Goal: Task Accomplishment & Management: Use online tool/utility

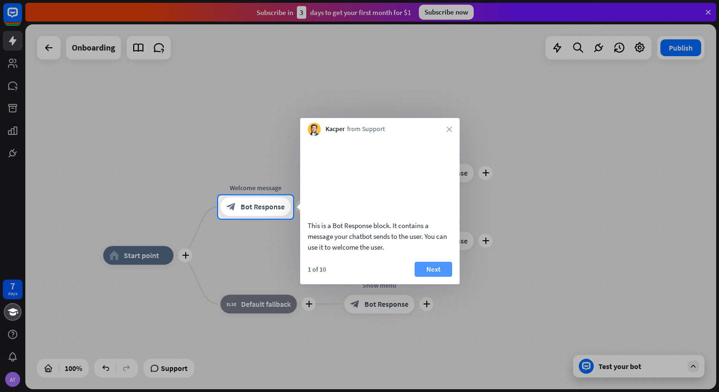
click at [432, 277] on button "Next" at bounding box center [433, 269] width 38 height 15
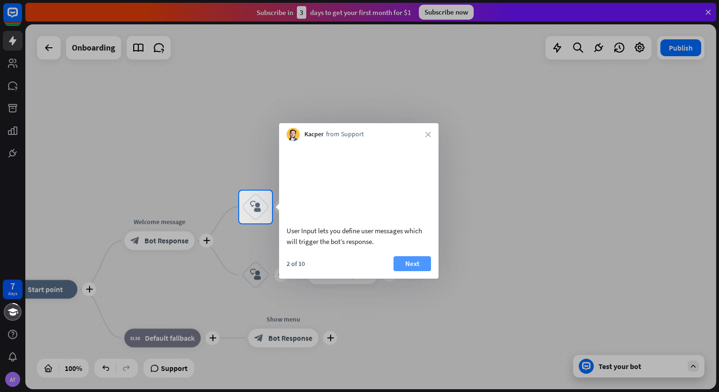
click at [415, 271] on button "Next" at bounding box center [412, 263] width 38 height 15
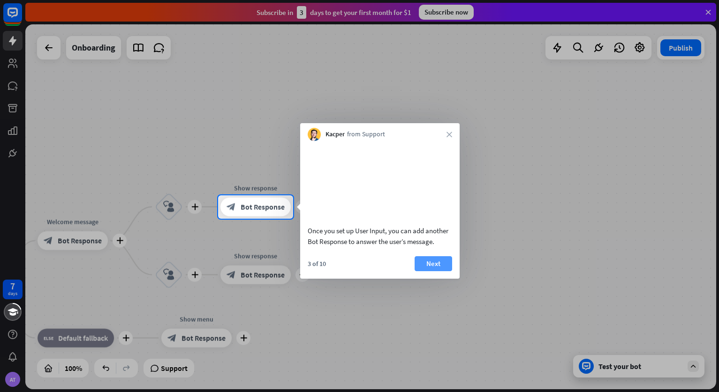
click at [440, 271] on button "Next" at bounding box center [433, 263] width 38 height 15
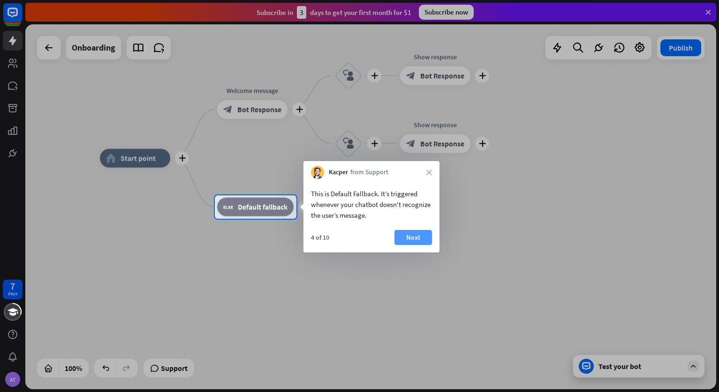
click at [408, 239] on button "Next" at bounding box center [413, 237] width 38 height 15
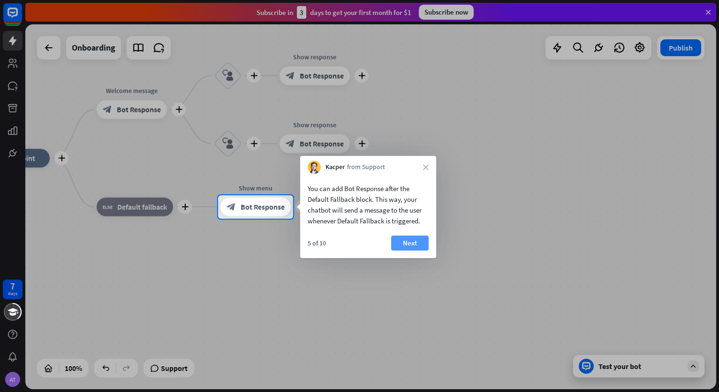
click at [400, 243] on button "Next" at bounding box center [410, 243] width 38 height 15
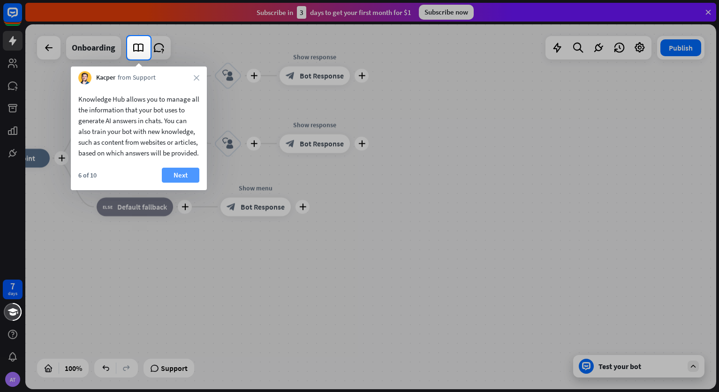
click at [178, 183] on button "Next" at bounding box center [181, 175] width 38 height 15
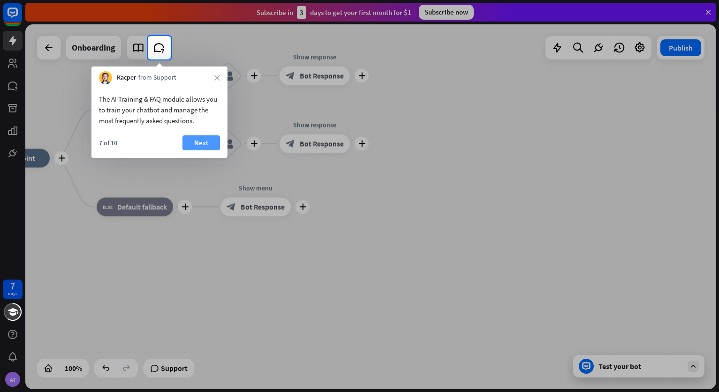
click at [204, 146] on button "Next" at bounding box center [201, 142] width 38 height 15
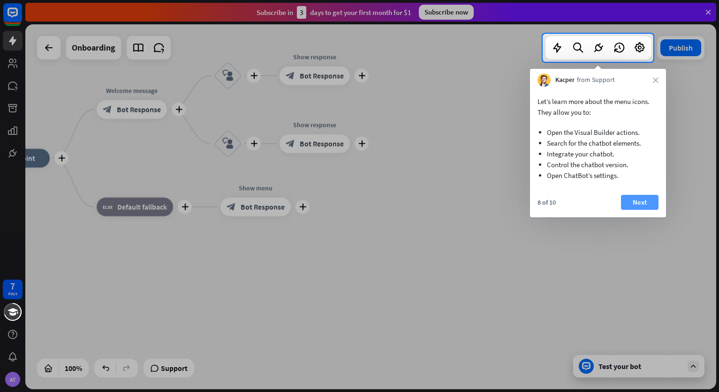
click at [641, 202] on button "Next" at bounding box center [640, 202] width 38 height 15
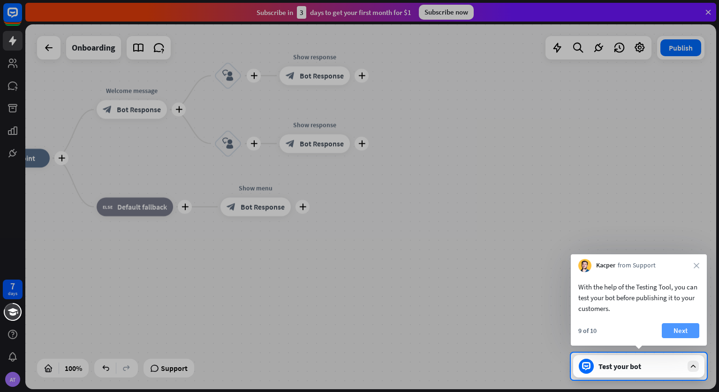
click at [674, 331] on button "Next" at bounding box center [681, 330] width 38 height 15
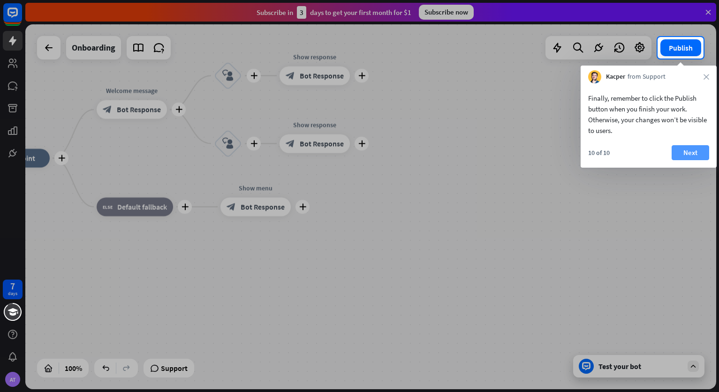
click at [694, 155] on button "Next" at bounding box center [690, 152] width 38 height 15
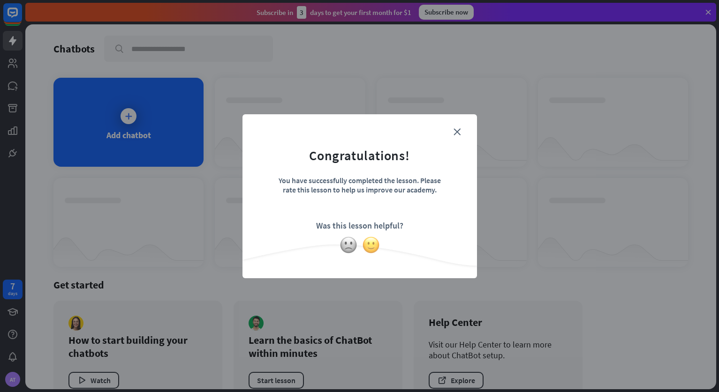
click at [373, 245] on img at bounding box center [371, 245] width 18 height 18
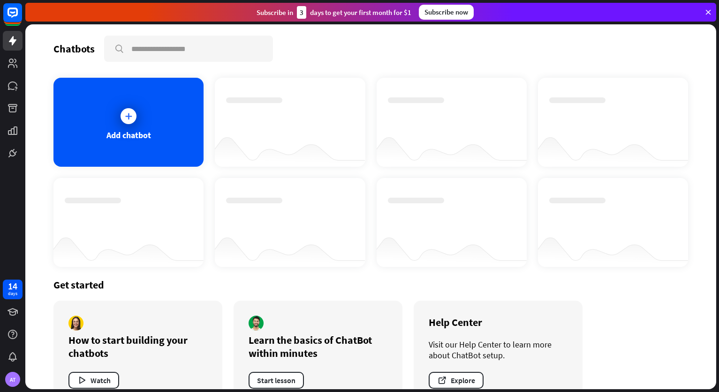
click at [610, 313] on div "Get started How to start building your chatbots Watch Learn the basics of ChatB…" at bounding box center [370, 341] width 634 height 148
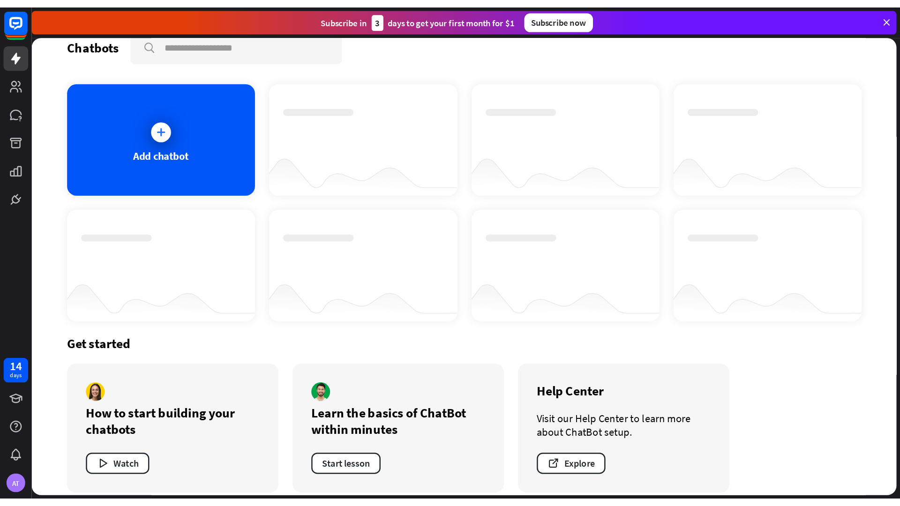
scroll to position [26, 0]
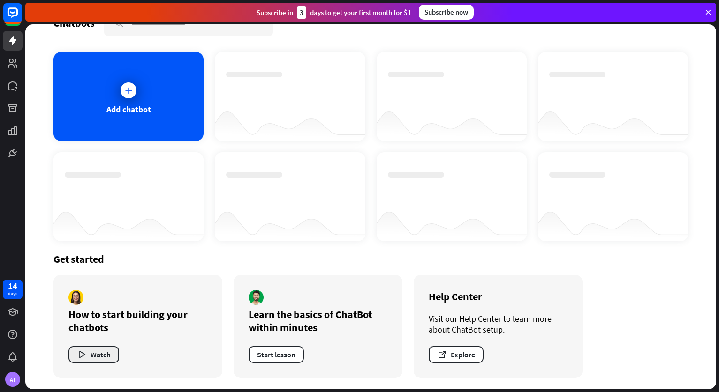
click at [94, 352] on button "Watch" at bounding box center [93, 354] width 51 height 17
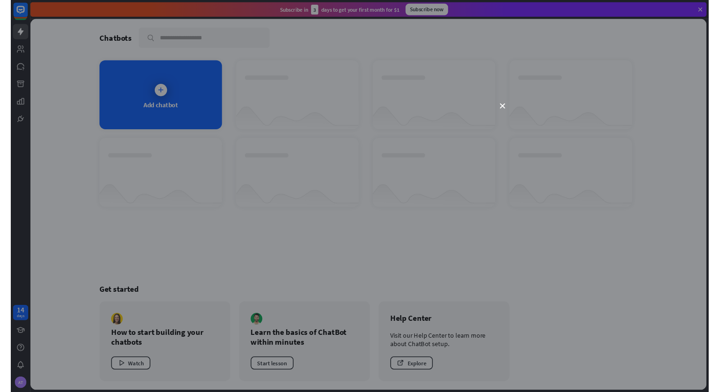
scroll to position [0, 0]
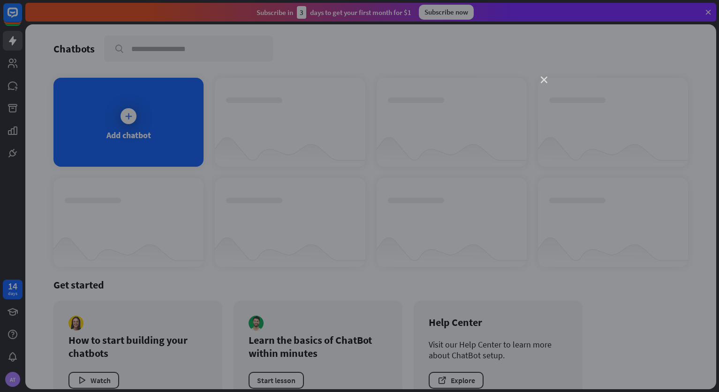
click at [543, 77] on icon "close" at bounding box center [544, 80] width 7 height 7
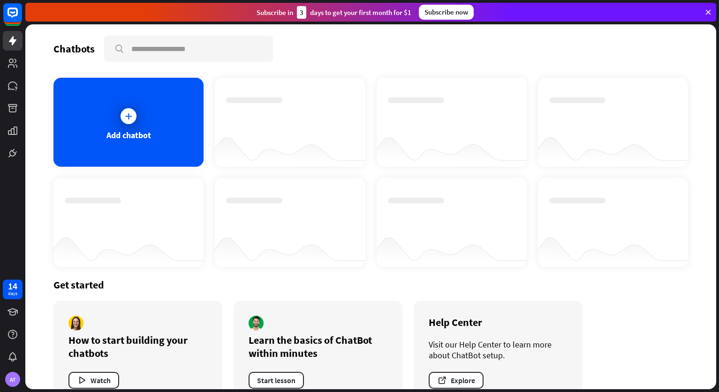
scroll to position [26, 0]
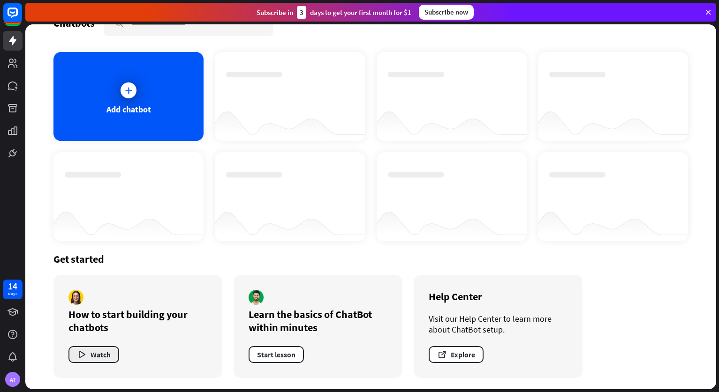
click at [103, 353] on button "Watch" at bounding box center [93, 354] width 51 height 17
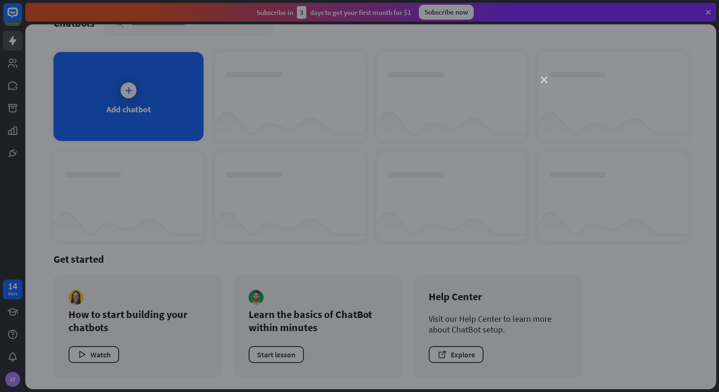
click at [544, 81] on icon "close" at bounding box center [544, 80] width 7 height 7
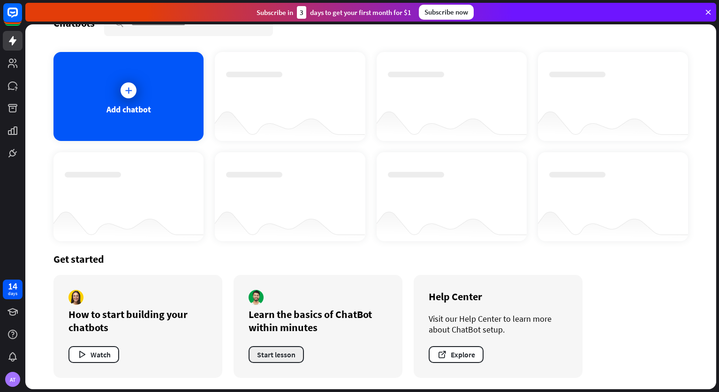
click at [268, 352] on button "Start lesson" at bounding box center [275, 354] width 55 height 17
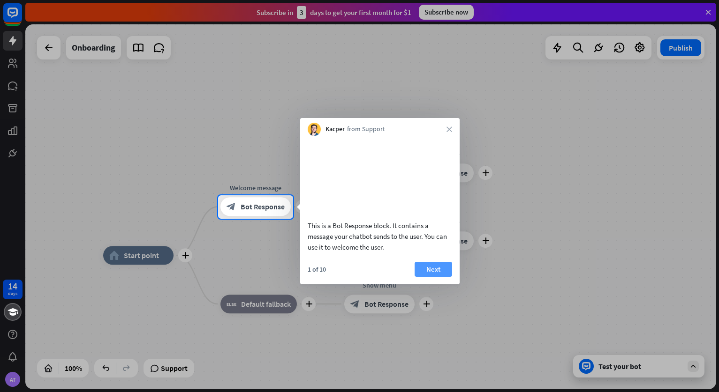
click at [427, 277] on button "Next" at bounding box center [433, 269] width 38 height 15
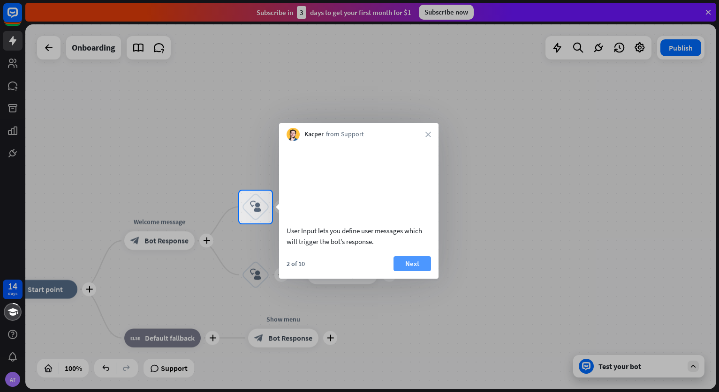
click at [418, 271] on button "Next" at bounding box center [412, 263] width 38 height 15
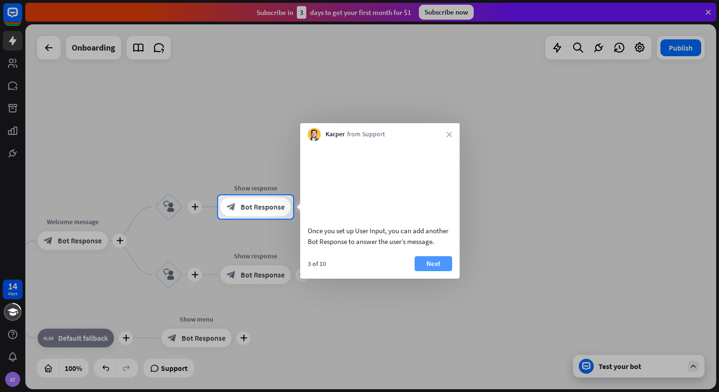
click at [421, 271] on button "Next" at bounding box center [433, 263] width 38 height 15
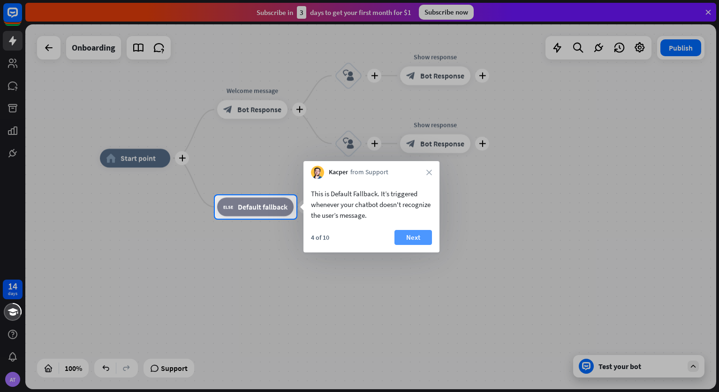
click at [409, 239] on button "Next" at bounding box center [413, 237] width 38 height 15
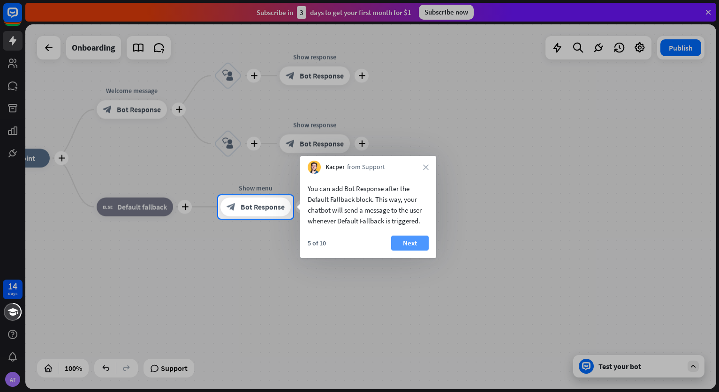
click at [415, 247] on button "Next" at bounding box center [410, 243] width 38 height 15
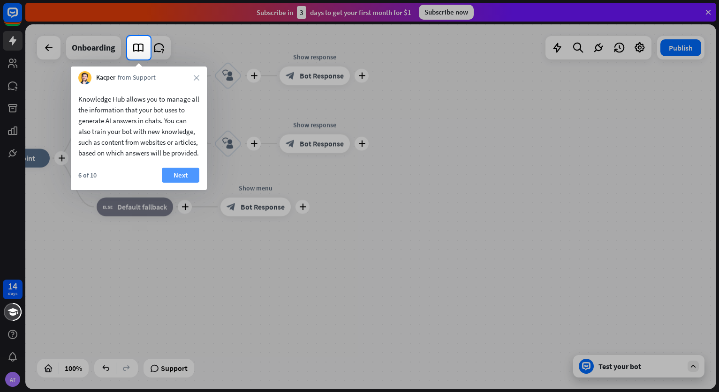
click at [173, 183] on button "Next" at bounding box center [181, 175] width 38 height 15
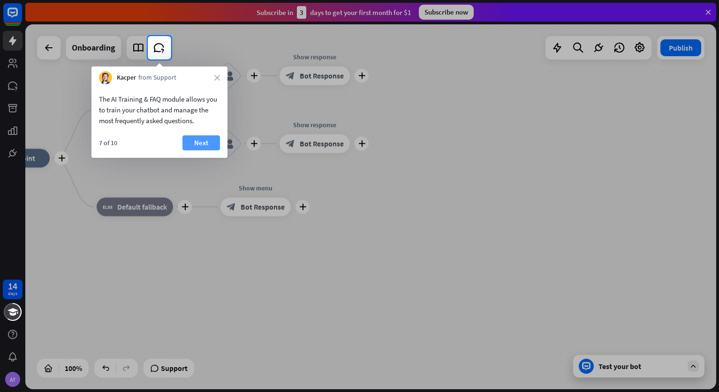
click at [199, 140] on button "Next" at bounding box center [201, 142] width 38 height 15
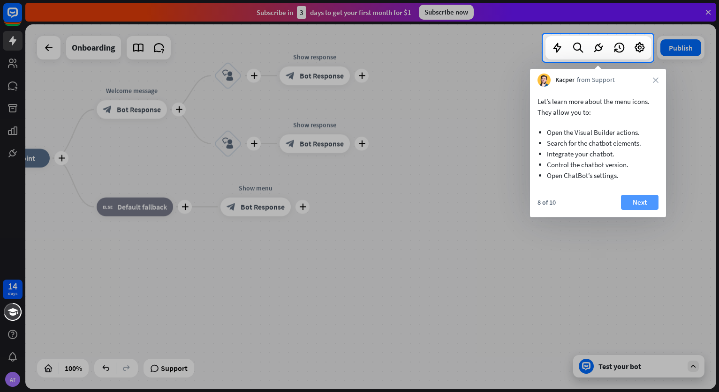
click at [643, 204] on button "Next" at bounding box center [640, 202] width 38 height 15
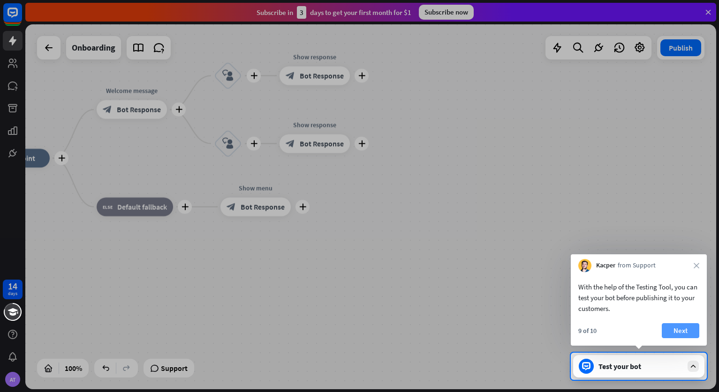
click at [669, 329] on button "Next" at bounding box center [681, 330] width 38 height 15
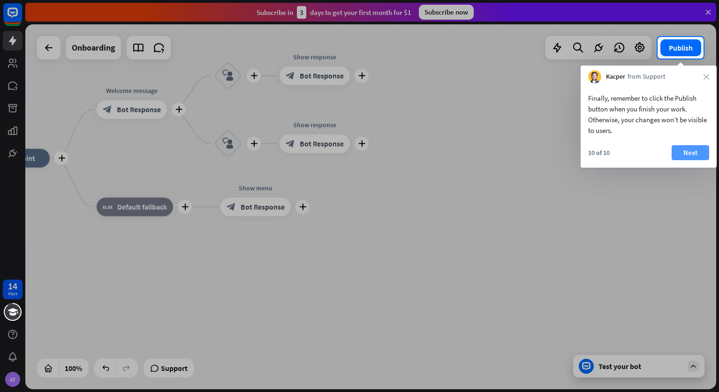
click at [698, 153] on button "Next" at bounding box center [690, 152] width 38 height 15
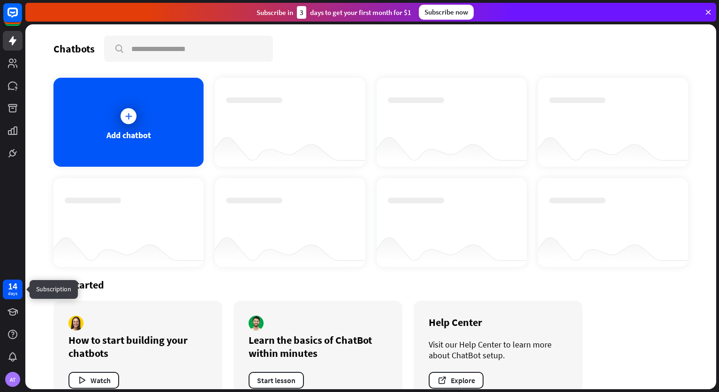
click at [13, 289] on div "14" at bounding box center [12, 286] width 9 height 8
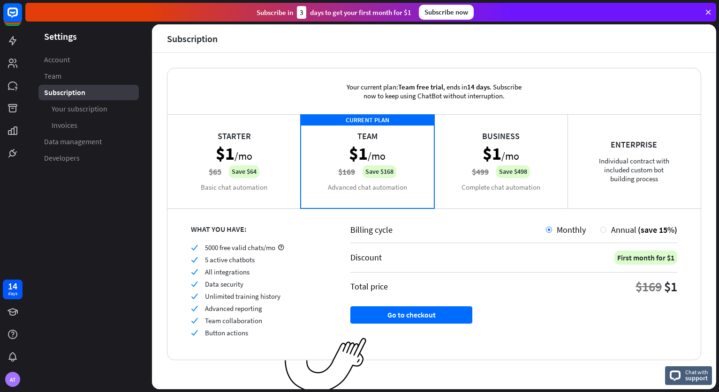
click at [192, 183] on div "Starter $1 /mo $65 Save $64 Basic chat automation" at bounding box center [233, 161] width 133 height 94
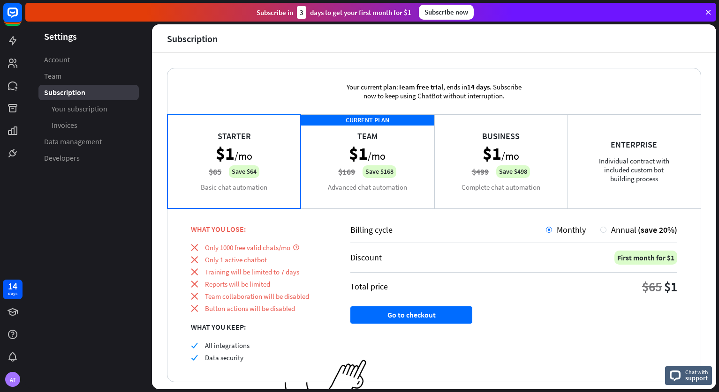
click at [355, 196] on div "CURRENT PLAN Team $1 /mo $169 Save $168 Advanced chat automation" at bounding box center [367, 161] width 133 height 94
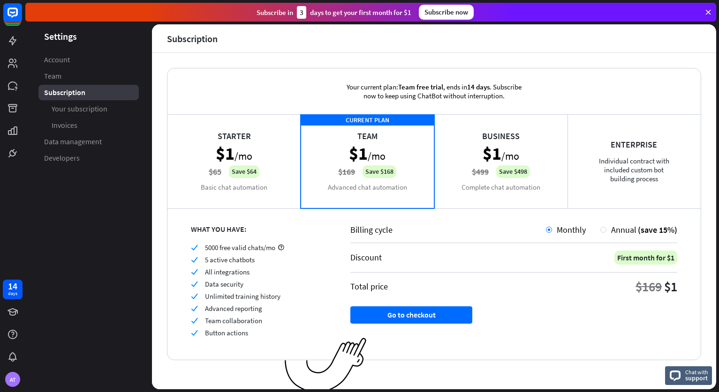
click at [233, 192] on div "Starter $1 /mo $65 Save $64 Basic chat automation" at bounding box center [233, 161] width 133 height 94
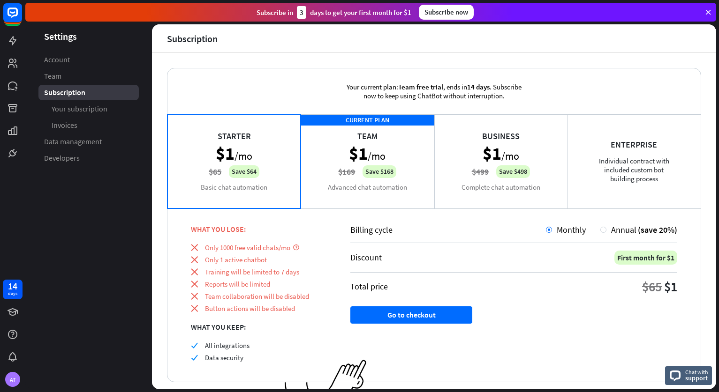
click at [479, 201] on div "Business $1 /mo $499 Save $498 Complete chat automation" at bounding box center [500, 161] width 133 height 94
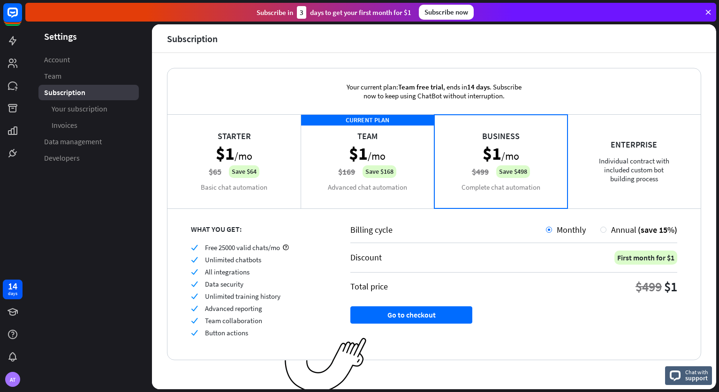
click at [202, 195] on div "Starter $1 /mo $65 Save $64 Basic chat automation" at bounding box center [233, 161] width 133 height 94
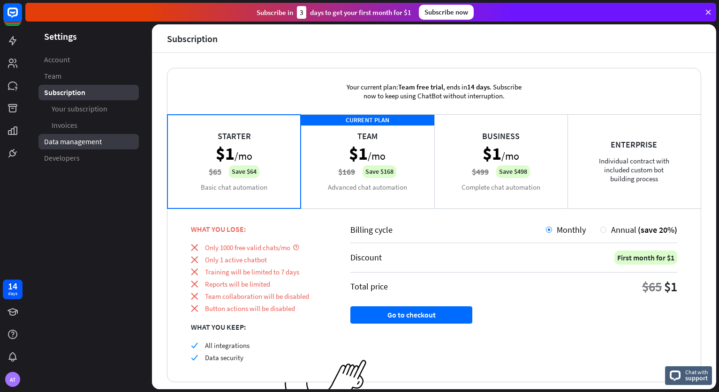
click at [68, 143] on span "Data management" at bounding box center [73, 142] width 58 height 10
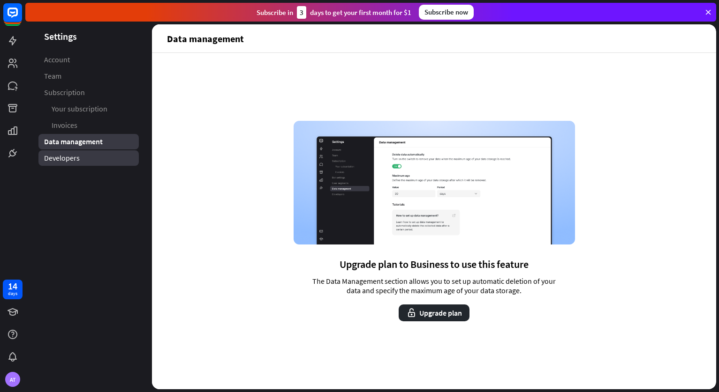
click at [63, 157] on span "Developers" at bounding box center [62, 158] width 36 height 10
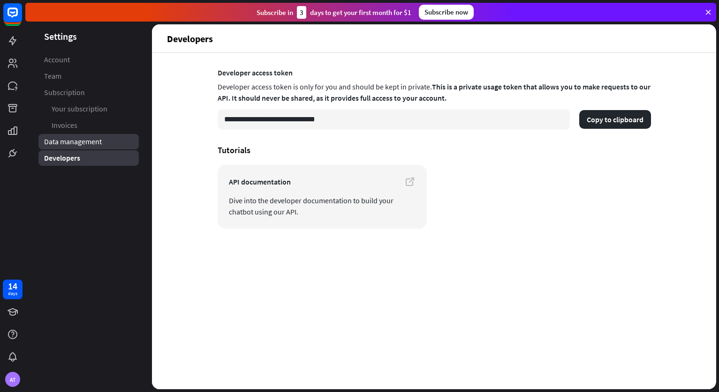
click at [65, 144] on span "Data management" at bounding box center [73, 142] width 58 height 10
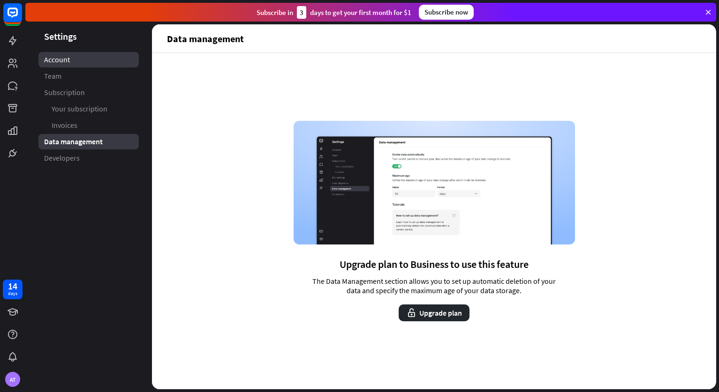
click at [60, 65] on link "Account" at bounding box center [88, 59] width 100 height 15
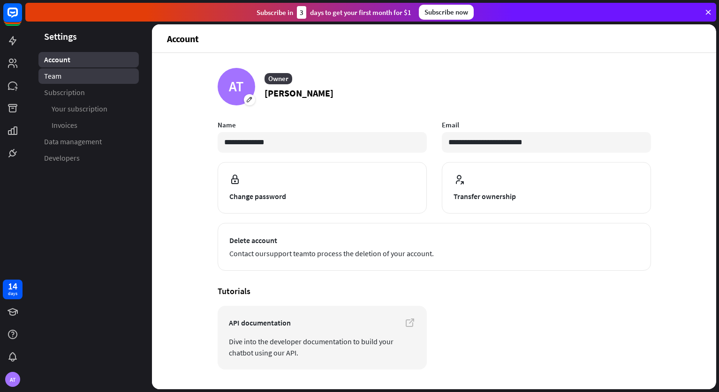
click at [58, 77] on span "Team" at bounding box center [52, 76] width 17 height 10
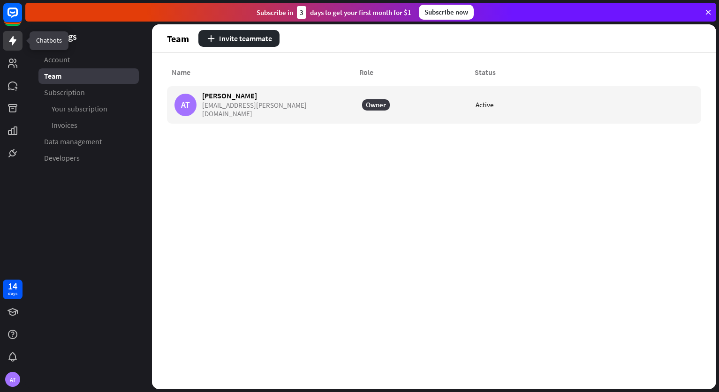
click at [13, 44] on icon at bounding box center [13, 40] width 8 height 9
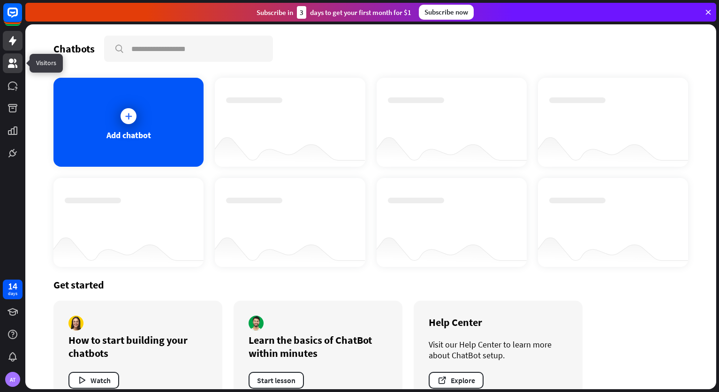
click at [13, 68] on icon at bounding box center [12, 63] width 9 height 9
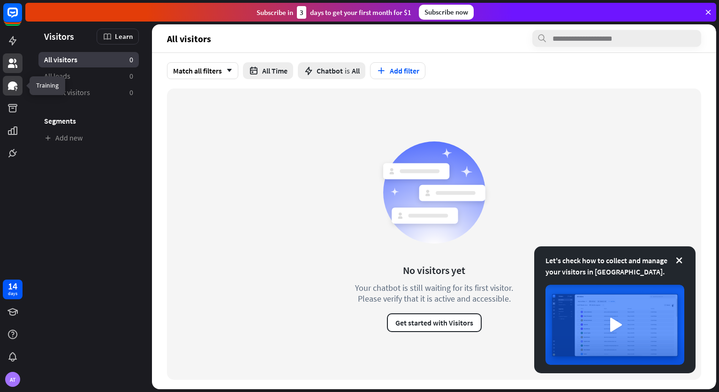
click at [5, 90] on link at bounding box center [13, 86] width 20 height 20
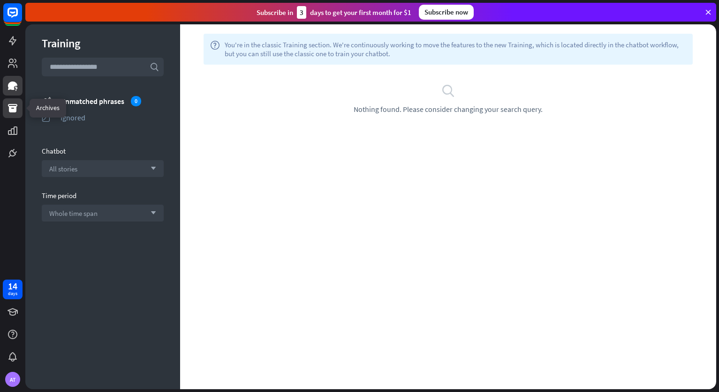
click at [10, 115] on link at bounding box center [13, 108] width 20 height 20
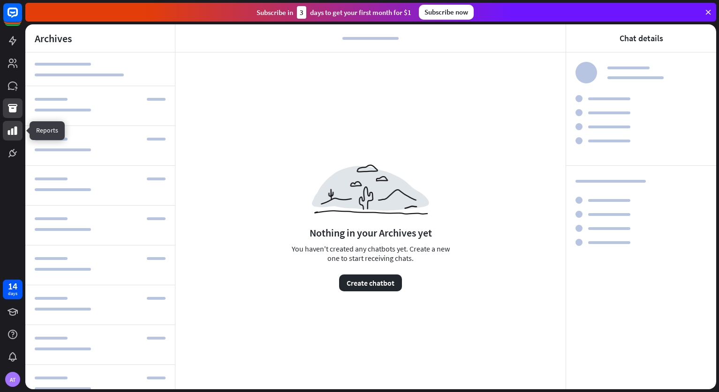
click at [13, 131] on icon at bounding box center [12, 131] width 9 height 8
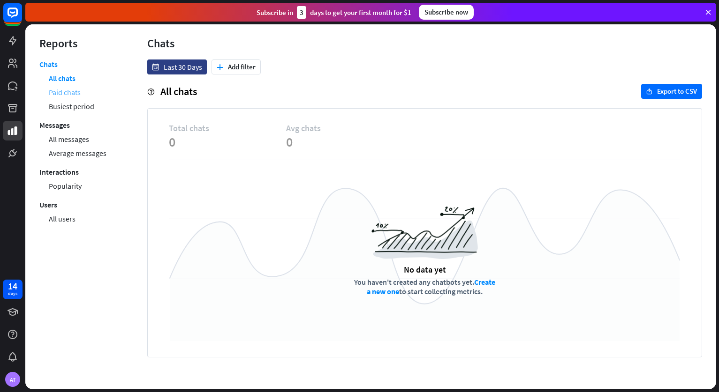
click at [75, 94] on link "Paid chats" at bounding box center [65, 92] width 32 height 14
click at [68, 101] on link "Busiest period" at bounding box center [71, 106] width 45 height 14
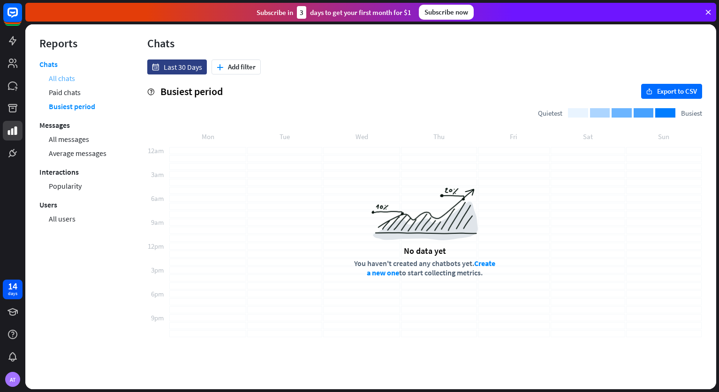
click at [60, 78] on link "All chats" at bounding box center [62, 78] width 26 height 14
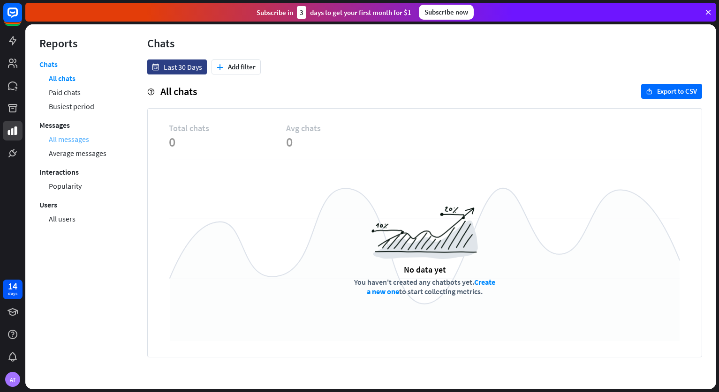
click at [71, 140] on link "All messages" at bounding box center [69, 139] width 40 height 14
click at [83, 151] on link "Average messages" at bounding box center [78, 153] width 58 height 14
click at [69, 187] on link "Popularity" at bounding box center [65, 186] width 33 height 14
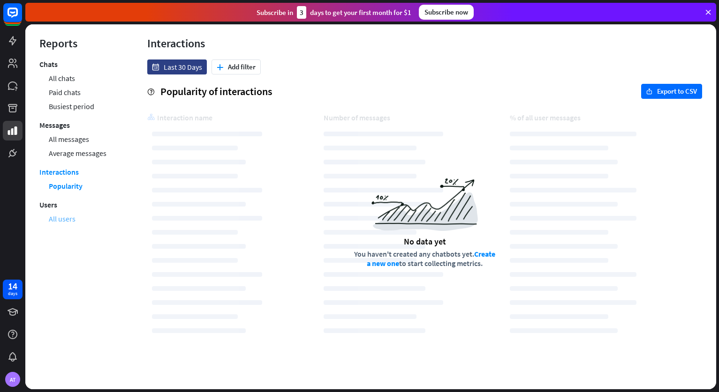
click at [66, 219] on link "All users" at bounding box center [62, 219] width 27 height 14
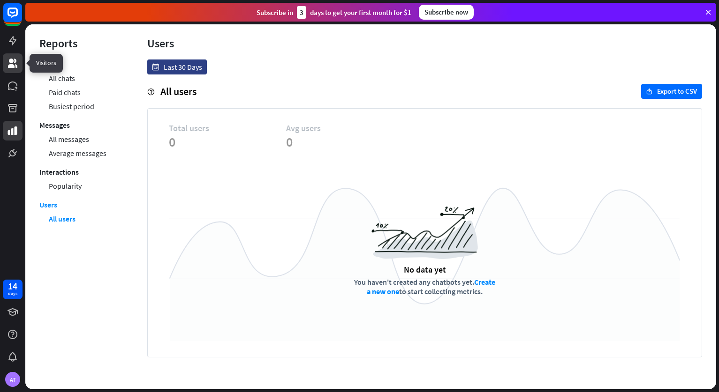
click at [11, 60] on icon at bounding box center [12, 63] width 9 height 9
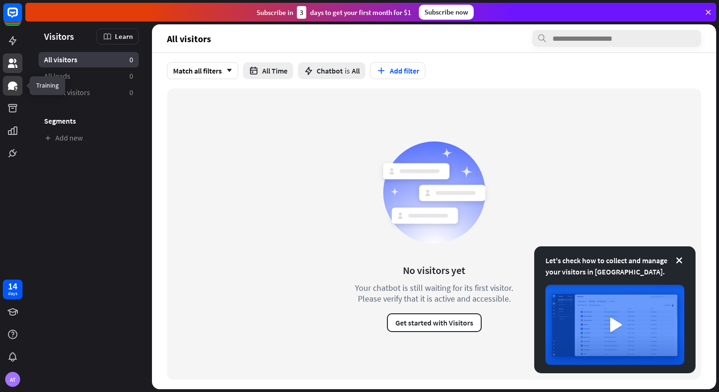
click at [13, 90] on icon at bounding box center [12, 86] width 9 height 8
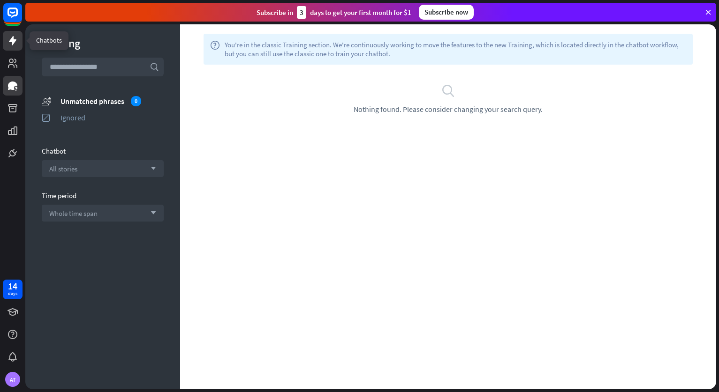
click at [15, 38] on icon at bounding box center [12, 40] width 11 height 11
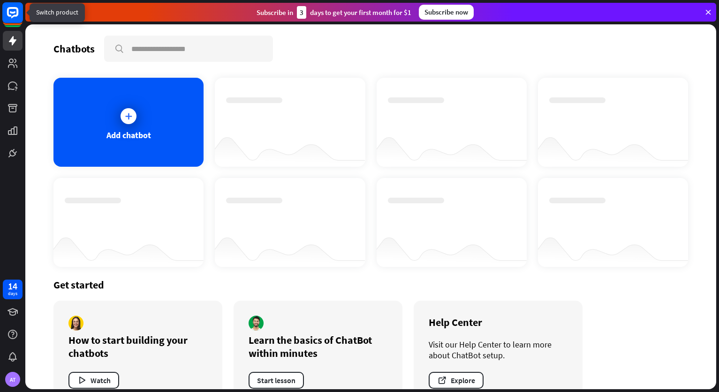
click at [14, 17] on rect at bounding box center [12, 12] width 21 height 21
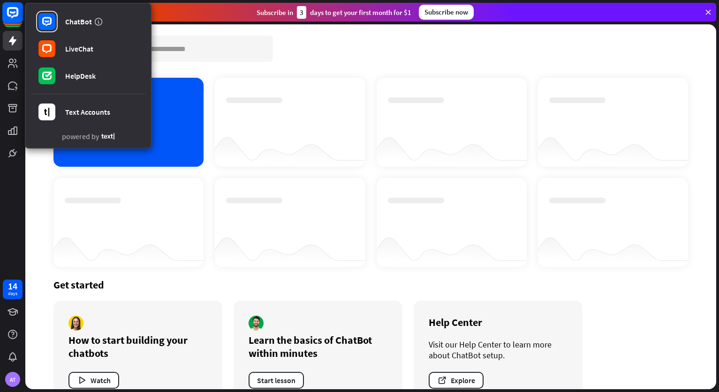
click at [14, 17] on rect at bounding box center [12, 12] width 21 height 21
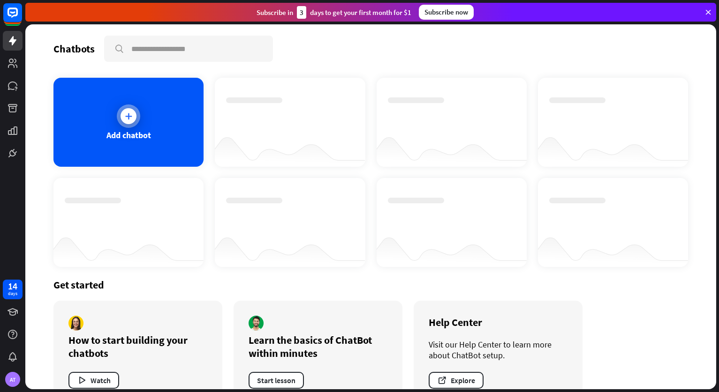
click at [120, 115] on div at bounding box center [128, 116] width 16 height 16
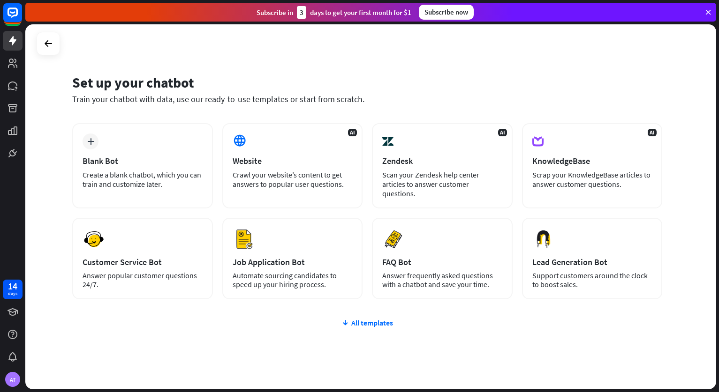
scroll to position [23, 0]
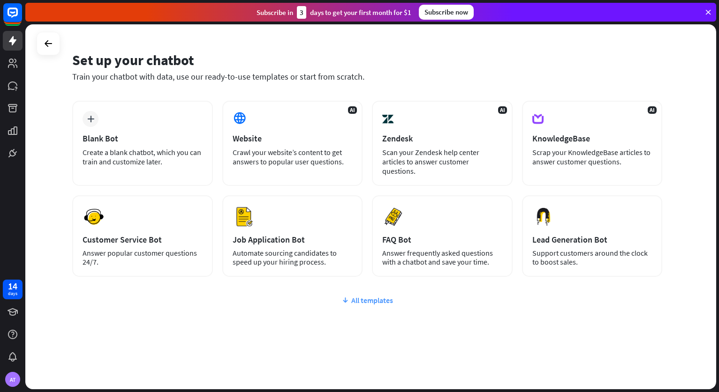
click at [357, 298] on div "All templates" at bounding box center [367, 300] width 590 height 9
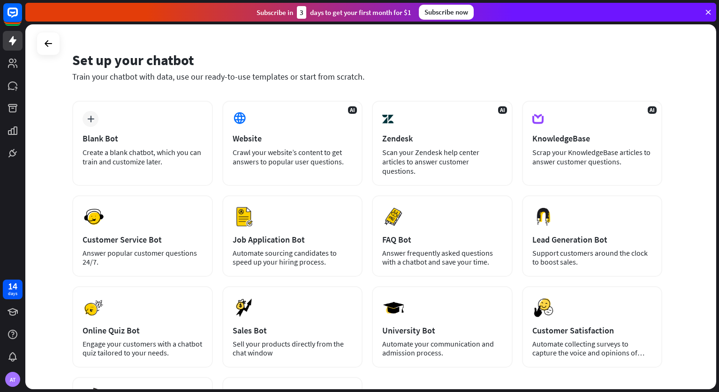
click at [59, 248] on div "Set up your chatbot Train your chatbot with data, use our ready-to-use template…" at bounding box center [370, 206] width 691 height 365
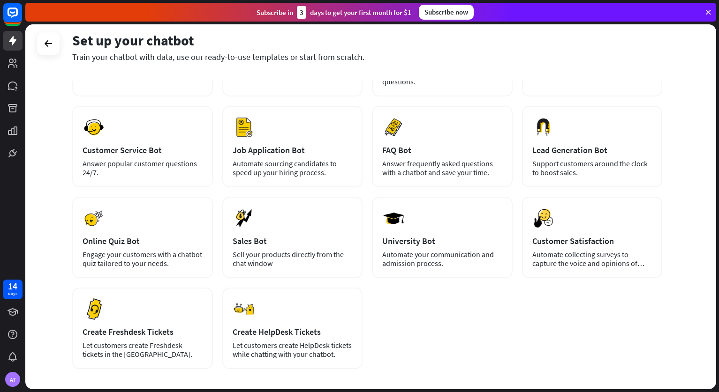
scroll to position [116, 0]
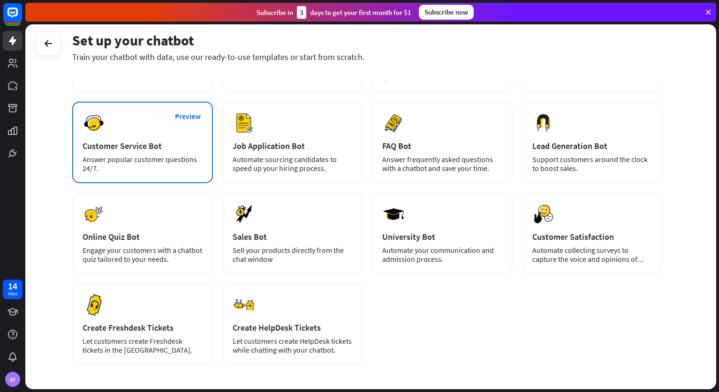
click at [140, 164] on div "Answer popular customer questions 24/7." at bounding box center [143, 164] width 120 height 18
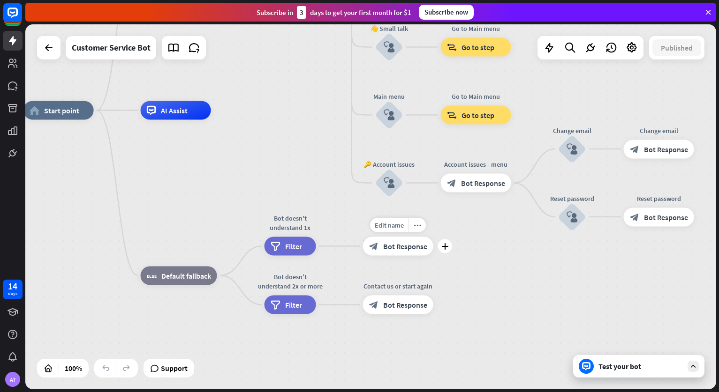
click at [399, 244] on span "Bot Response" at bounding box center [405, 246] width 44 height 9
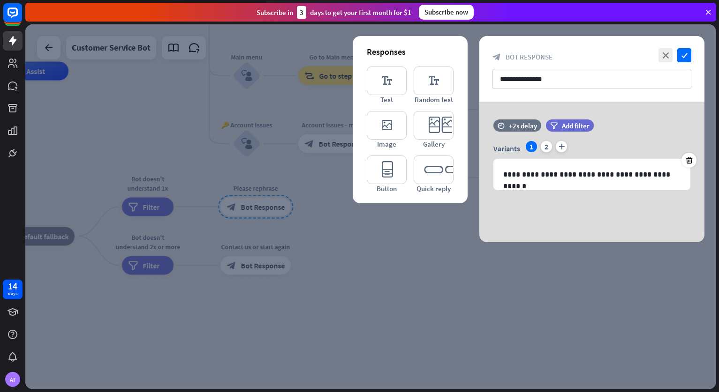
click at [406, 264] on div at bounding box center [370, 206] width 691 height 365
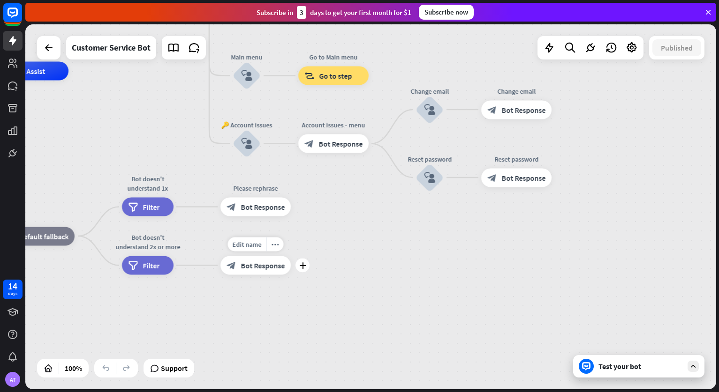
click at [258, 266] on span "Bot Response" at bounding box center [263, 265] width 44 height 9
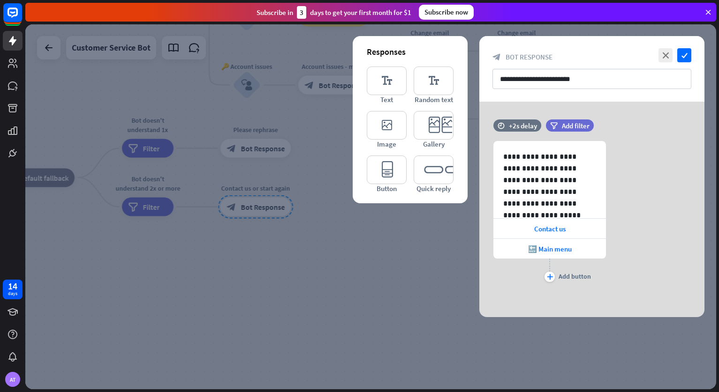
click at [361, 331] on div at bounding box center [370, 206] width 691 height 365
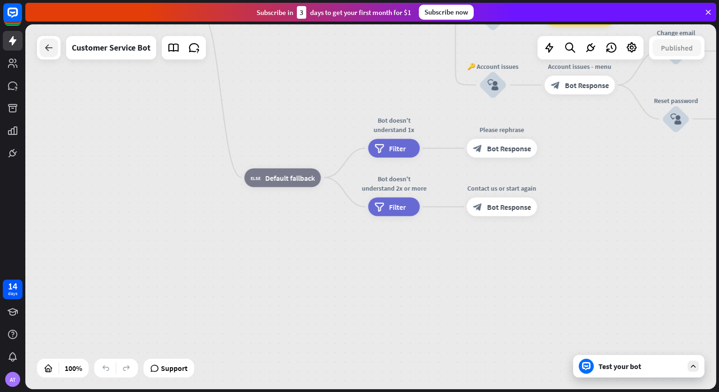
click at [54, 46] on div at bounding box center [48, 47] width 19 height 19
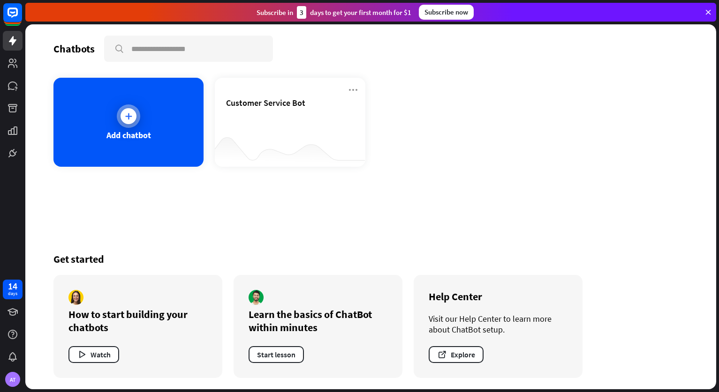
click at [132, 115] on icon at bounding box center [128, 116] width 9 height 9
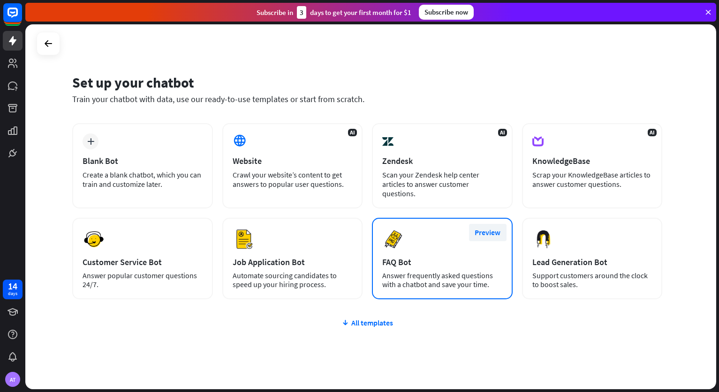
click at [483, 237] on button "Preview" at bounding box center [488, 232] width 38 height 17
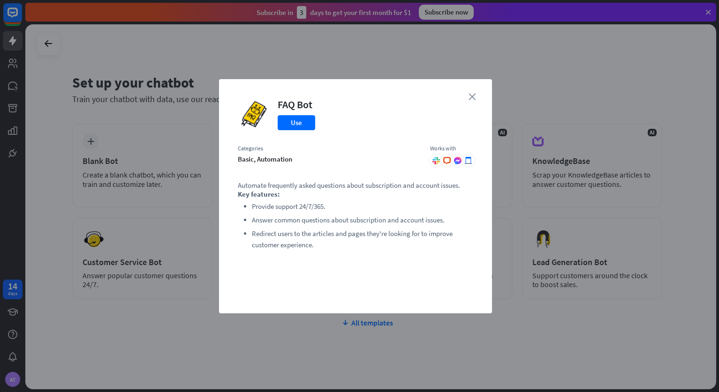
click at [470, 98] on icon "close" at bounding box center [471, 96] width 7 height 7
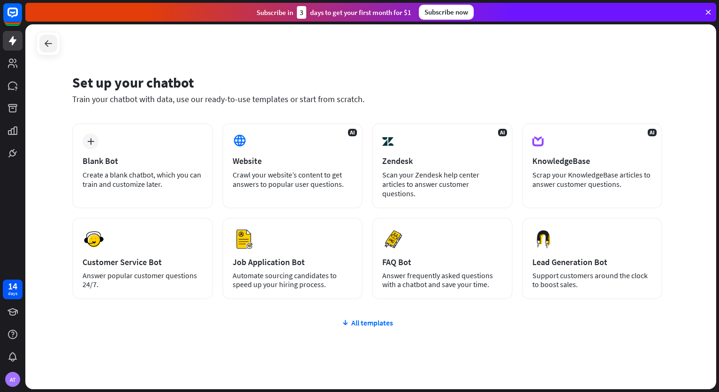
click at [49, 40] on icon at bounding box center [48, 43] width 11 height 11
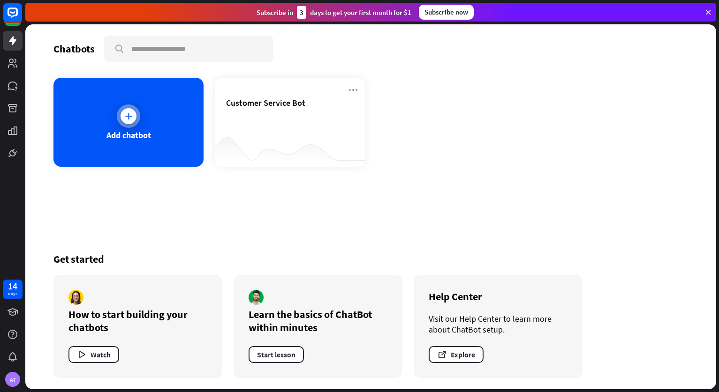
click at [136, 123] on div at bounding box center [128, 116] width 23 height 23
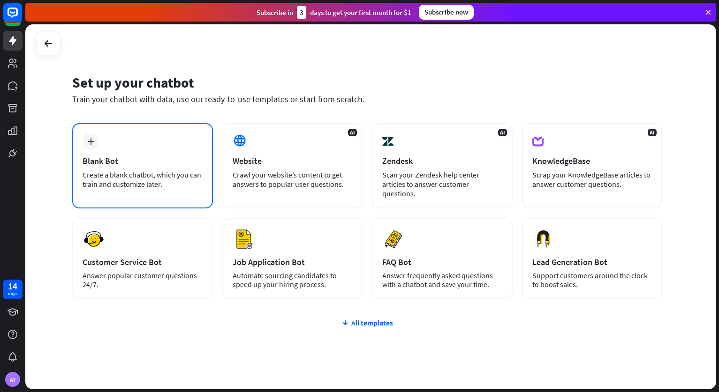
click at [104, 138] on div "plus Blank Bot Create a blank chatbot, which you can train and customize later." at bounding box center [142, 165] width 141 height 85
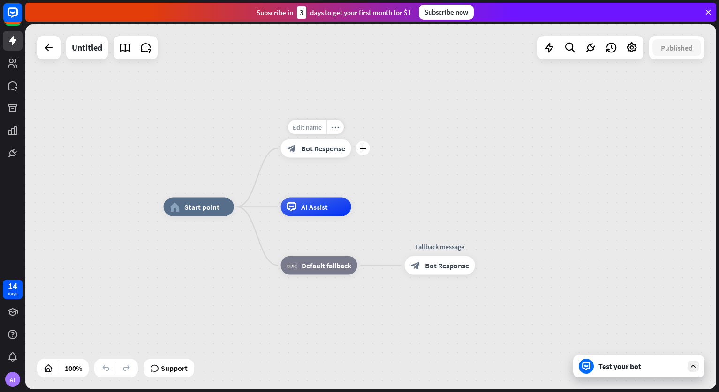
click at [311, 124] on span "Edit name" at bounding box center [307, 127] width 29 height 8
click at [325, 151] on span "Bot Response" at bounding box center [323, 148] width 44 height 9
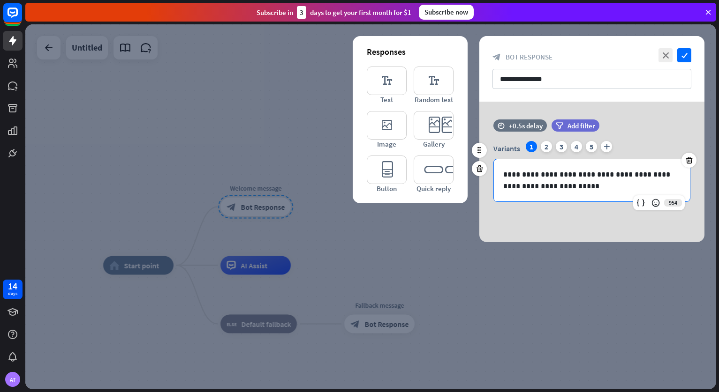
click at [502, 173] on div "**********" at bounding box center [592, 180] width 196 height 42
drag, startPoint x: 503, startPoint y: 172, endPoint x: 532, endPoint y: 175, distance: 29.3
click at [532, 175] on div "**********" at bounding box center [592, 180] width 196 height 42
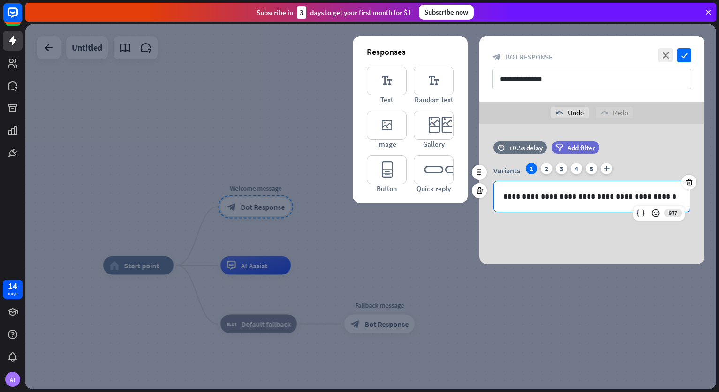
click at [608, 197] on p "**********" at bounding box center [591, 197] width 177 height 12
click at [644, 198] on p "**********" at bounding box center [591, 197] width 177 height 12
drag, startPoint x: 654, startPoint y: 198, endPoint x: 606, endPoint y: 199, distance: 47.8
click at [606, 199] on p "**********" at bounding box center [591, 197] width 177 height 12
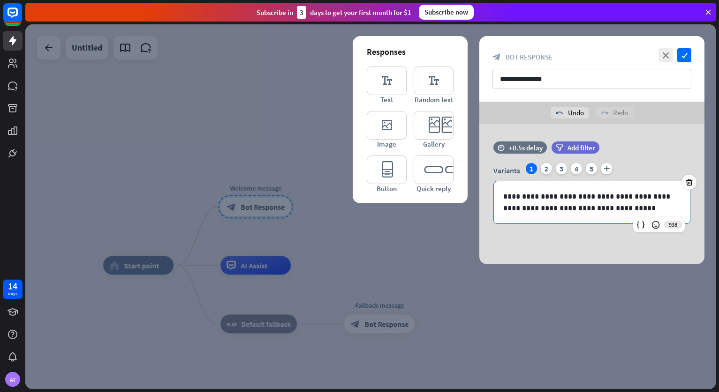
click at [567, 256] on div "**********" at bounding box center [591, 194] width 225 height 141
click at [685, 53] on icon "check" at bounding box center [684, 55] width 14 height 14
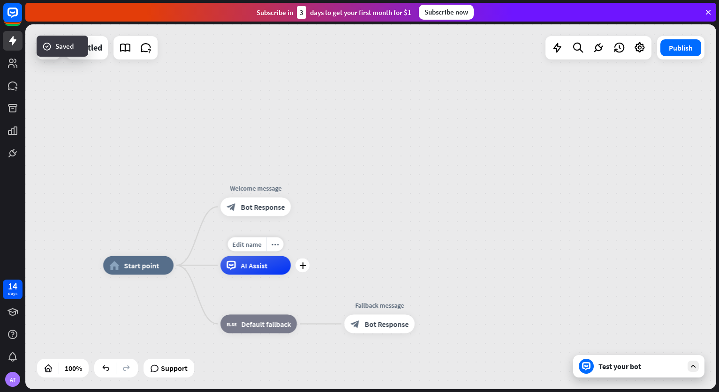
click at [272, 264] on div "AI Assist" at bounding box center [255, 265] width 70 height 19
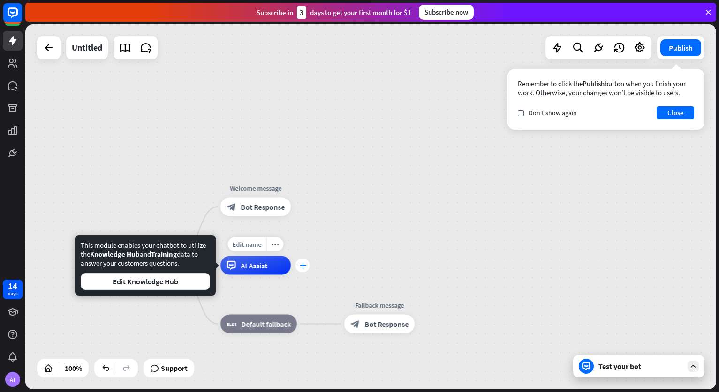
click at [307, 265] on div "plus" at bounding box center [302, 266] width 14 height 14
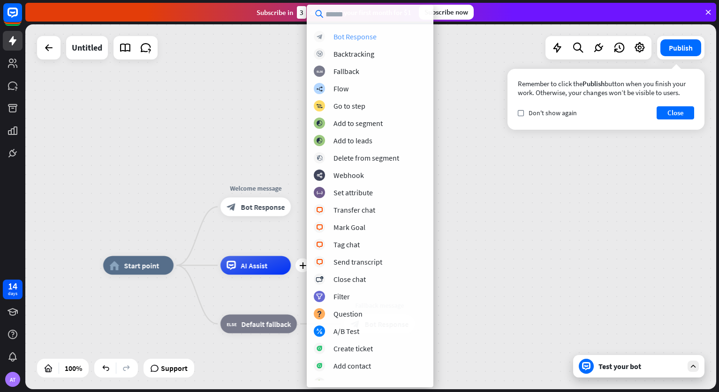
click at [362, 35] on div "Bot Response" at bounding box center [354, 36] width 43 height 9
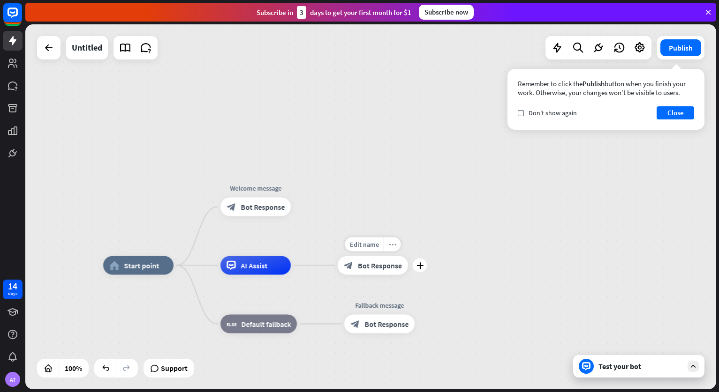
click at [394, 248] on div "more_horiz" at bounding box center [392, 245] width 17 height 14
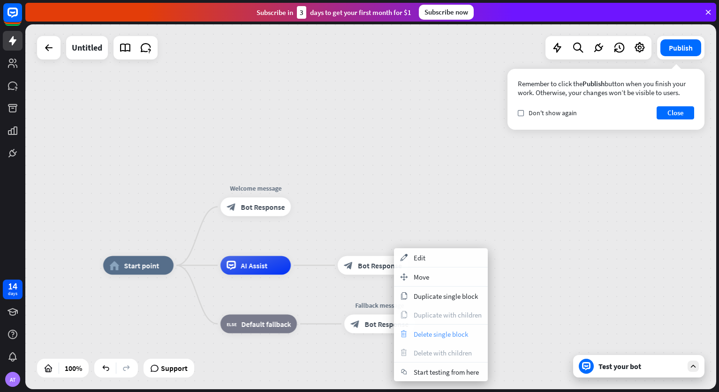
click at [446, 337] on span "Delete single block" at bounding box center [441, 334] width 54 height 9
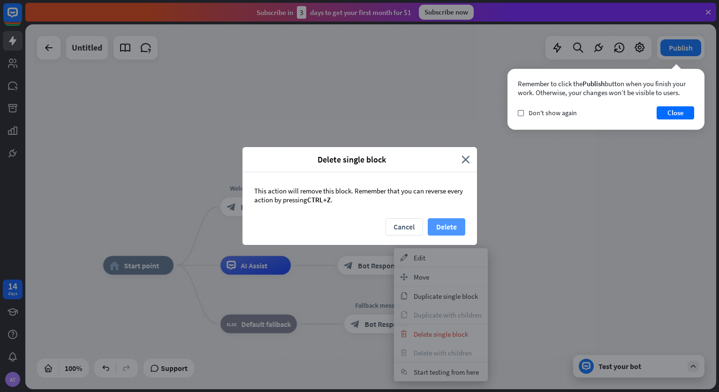
click at [446, 227] on button "Delete" at bounding box center [447, 226] width 38 height 17
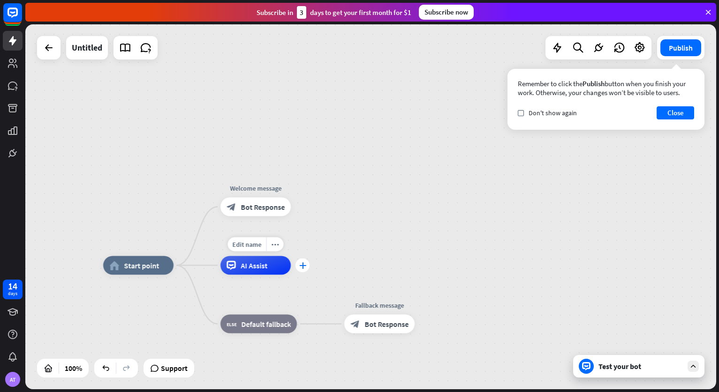
click at [302, 260] on div "plus" at bounding box center [302, 266] width 14 height 14
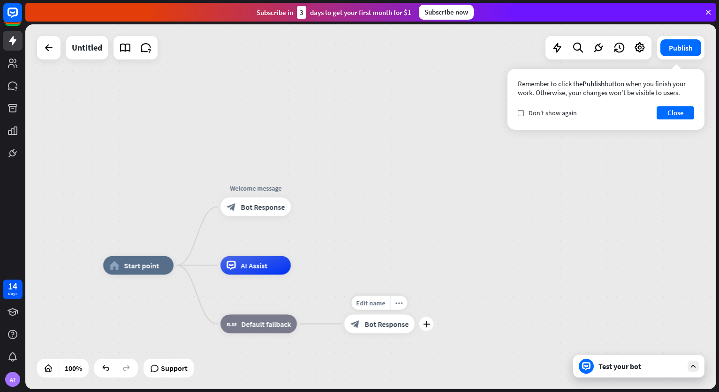
click at [380, 322] on span "Bot Response" at bounding box center [386, 324] width 44 height 9
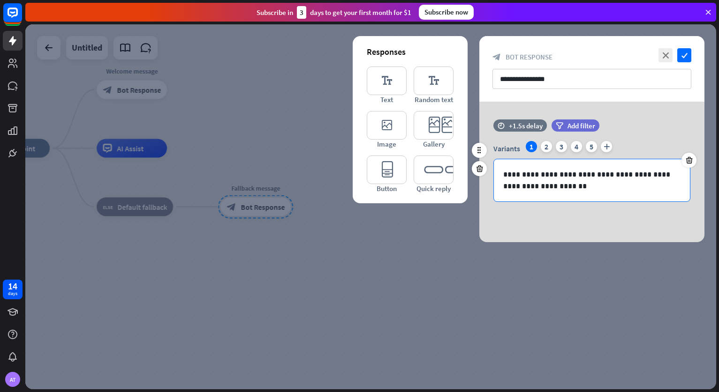
click at [567, 187] on p "**********" at bounding box center [591, 180] width 177 height 23
click at [504, 173] on p "**********" at bounding box center [591, 180] width 177 height 23
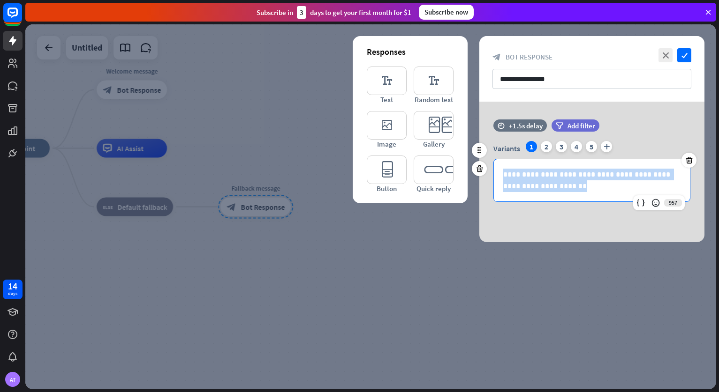
drag, startPoint x: 504, startPoint y: 173, endPoint x: 560, endPoint y: 186, distance: 57.8
click at [560, 186] on p "**********" at bounding box center [591, 180] width 177 height 23
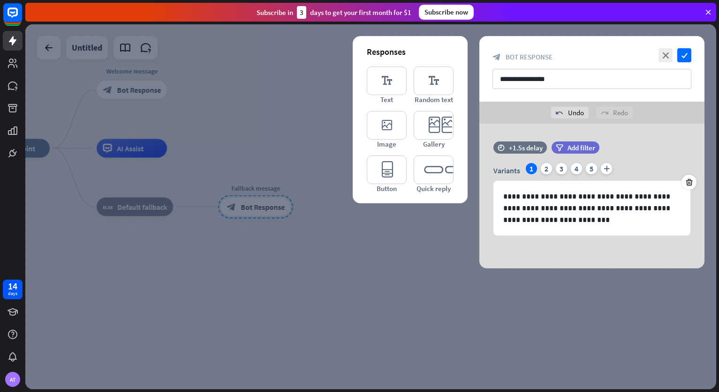
click at [558, 310] on div at bounding box center [370, 206] width 691 height 365
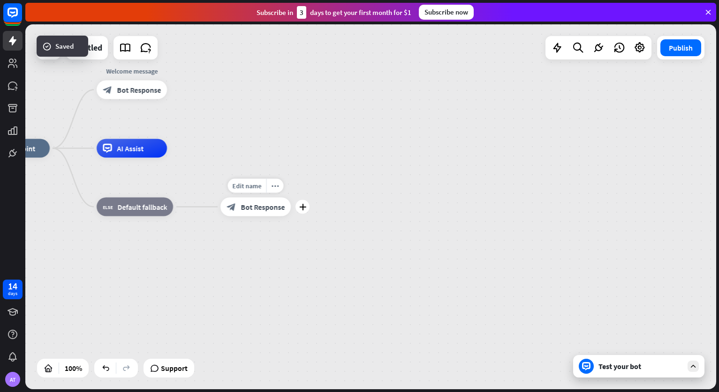
click at [256, 209] on span "Bot Response" at bounding box center [263, 207] width 44 height 9
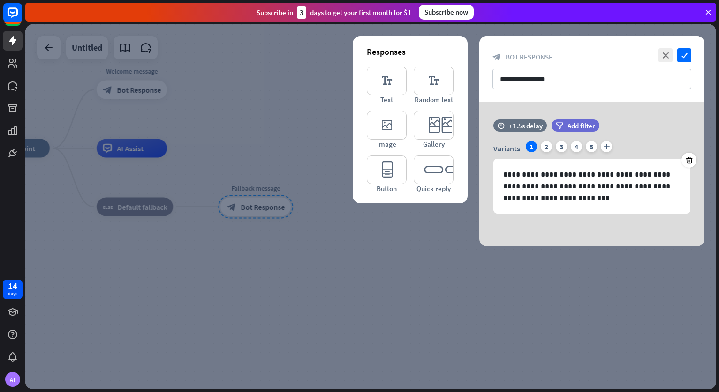
click at [361, 332] on div at bounding box center [370, 206] width 691 height 365
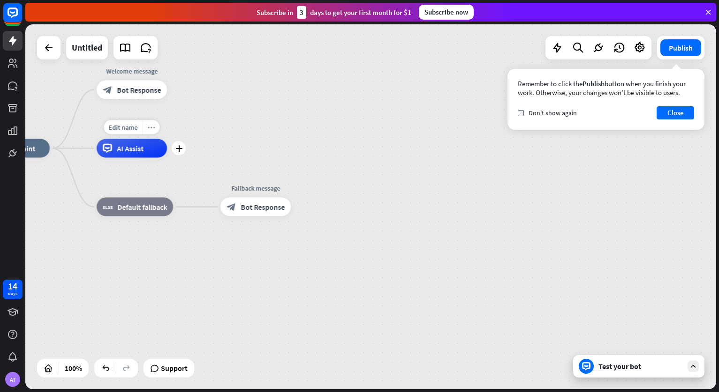
click at [153, 125] on icon "more_horiz" at bounding box center [152, 127] width 8 height 7
click at [129, 154] on div "AI Assist" at bounding box center [132, 148] width 70 height 19
click at [83, 54] on div "Untitled" at bounding box center [87, 47] width 30 height 23
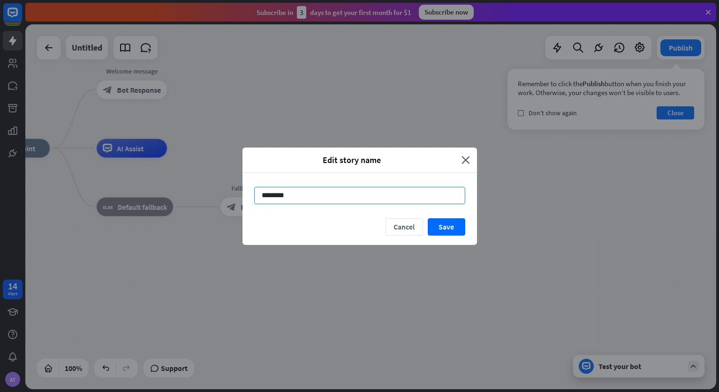
click at [342, 194] on input "********" at bounding box center [359, 195] width 211 height 17
type input "**********"
click at [450, 226] on button "Save" at bounding box center [447, 226] width 38 height 17
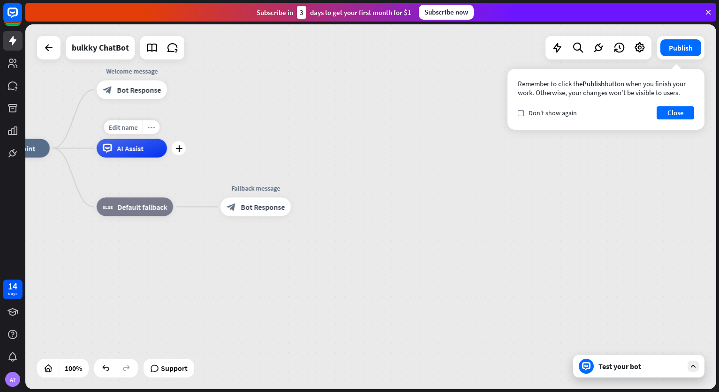
click at [152, 126] on icon "more_horiz" at bounding box center [152, 127] width 8 height 7
click at [132, 149] on span "AI Assist" at bounding box center [130, 148] width 27 height 9
click at [129, 150] on span "AI Assist" at bounding box center [130, 148] width 27 height 9
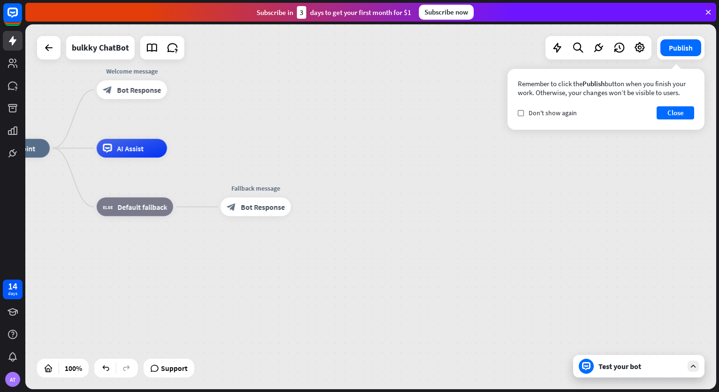
click at [265, 164] on div "home_2 Start point Welcome message block_bot_response Bot Response AI Assist bl…" at bounding box center [324, 331] width 691 height 365
click at [674, 109] on button "Close" at bounding box center [675, 112] width 38 height 13
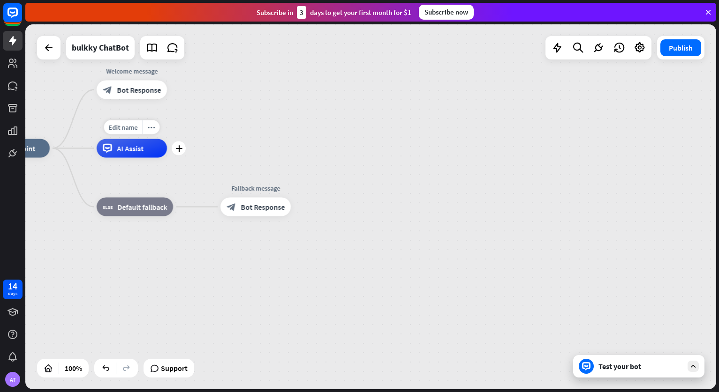
click at [119, 148] on span "AI Assist" at bounding box center [130, 148] width 27 height 9
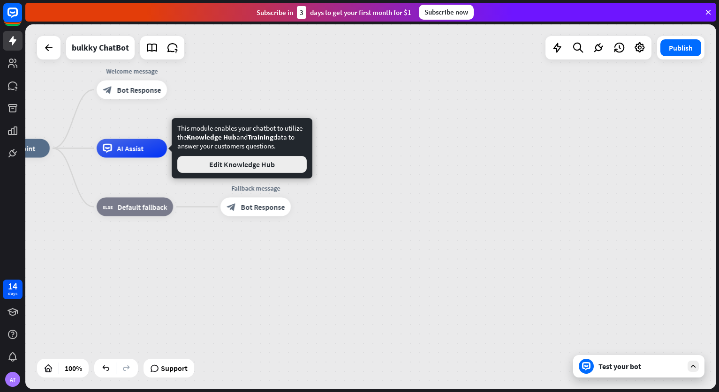
click at [233, 164] on button "Edit Knowledge Hub" at bounding box center [241, 164] width 129 height 17
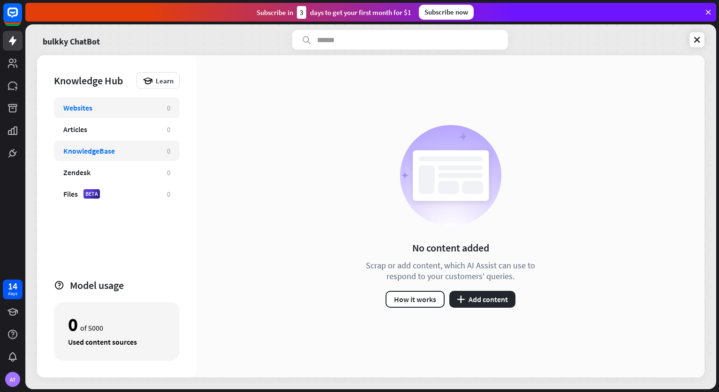
click at [98, 159] on div "KnowledgeBase 0" at bounding box center [117, 151] width 126 height 21
click at [83, 153] on div "KnowledgeBase" at bounding box center [89, 150] width 52 height 9
click at [481, 298] on button "plus Add content" at bounding box center [482, 299] width 66 height 17
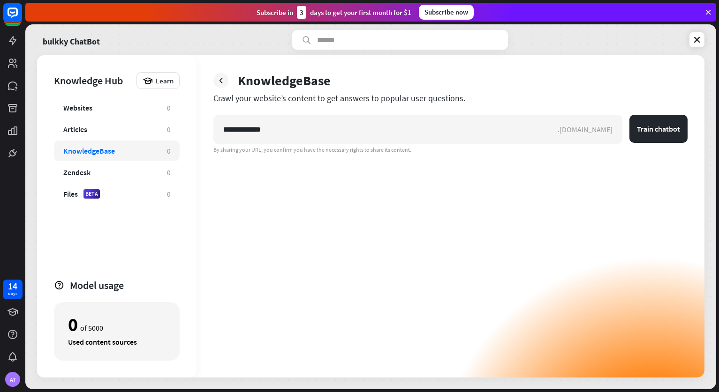
type input "**********"
click at [629, 115] on button "Train chatbot" at bounding box center [658, 129] width 58 height 28
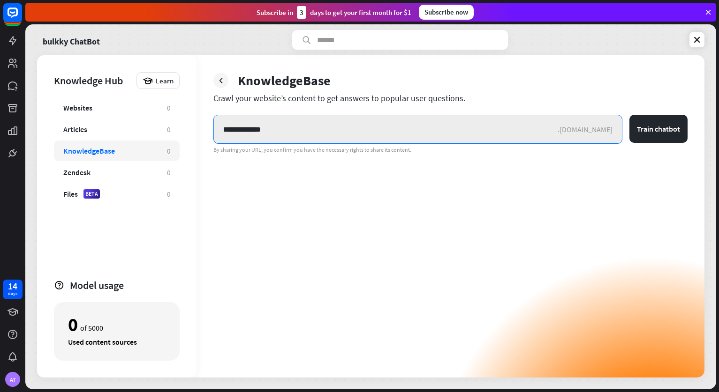
click at [515, 134] on input "**********" at bounding box center [386, 129] width 344 height 28
paste input "*********"
type input "**********"
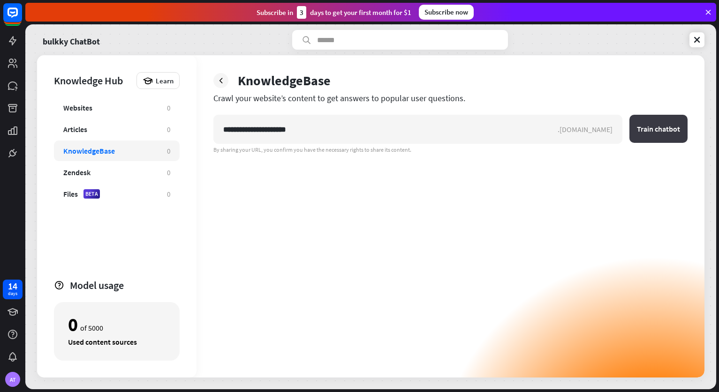
click at [661, 128] on button "Train chatbot" at bounding box center [658, 129] width 58 height 28
click at [113, 111] on div "Websites" at bounding box center [110, 107] width 94 height 9
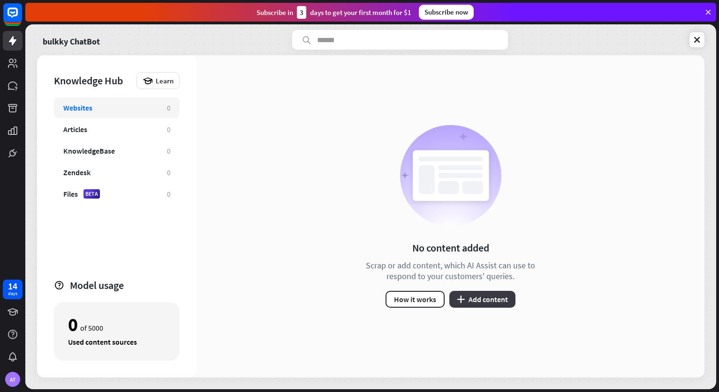
click at [470, 305] on button "plus Add content" at bounding box center [482, 299] width 66 height 17
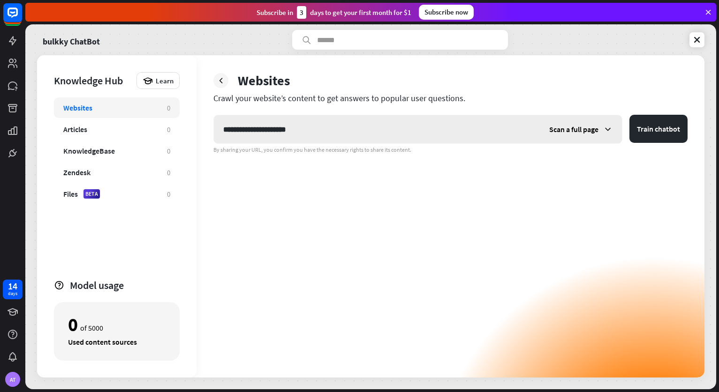
type input "**********"
click at [592, 128] on span "Scan a full page" at bounding box center [573, 129] width 49 height 9
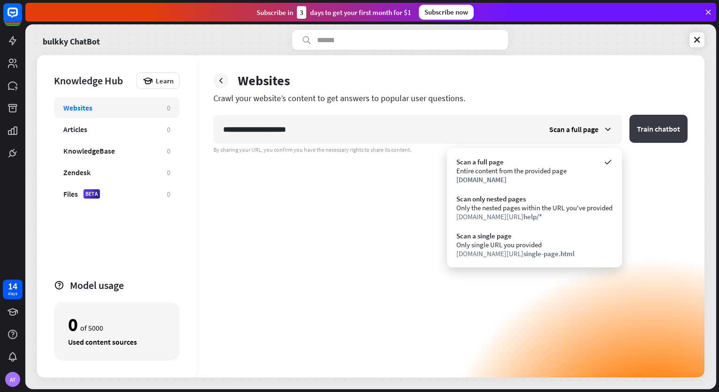
click at [645, 133] on button "Train chatbot" at bounding box center [658, 129] width 58 height 28
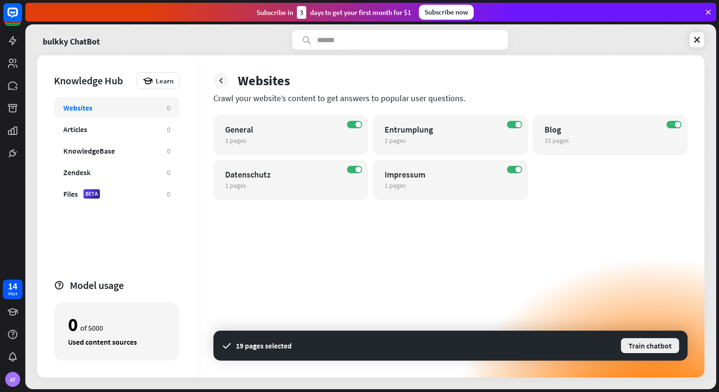
click at [644, 342] on button "Train chatbot" at bounding box center [650, 346] width 60 height 17
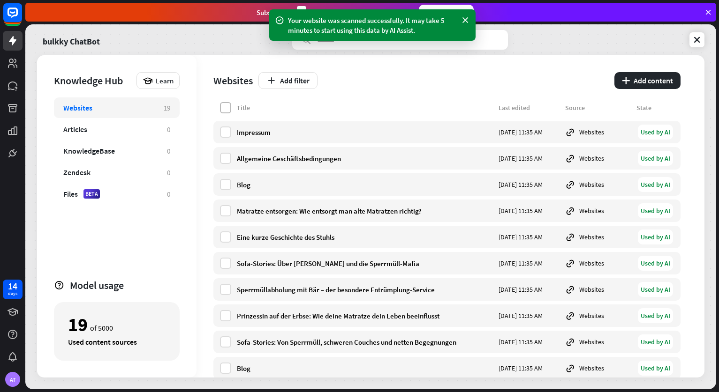
click at [224, 106] on label at bounding box center [225, 107] width 11 height 11
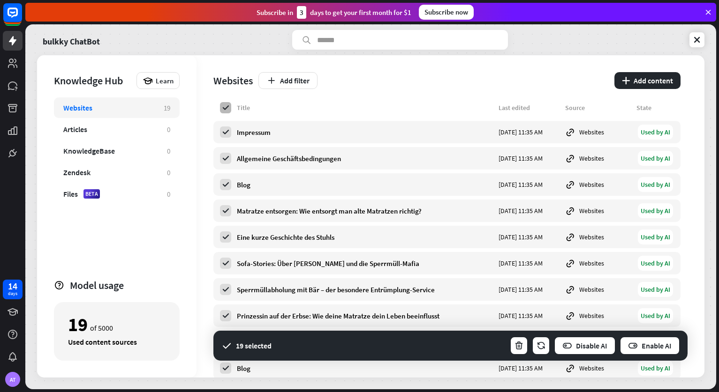
click at [224, 106] on icon at bounding box center [225, 108] width 8 height 8
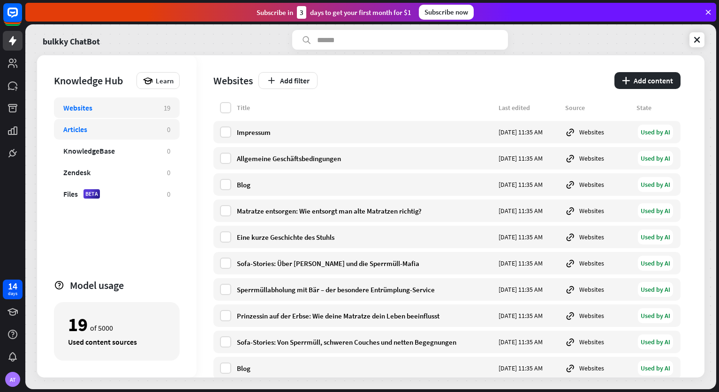
click at [106, 134] on div "Articles 0" at bounding box center [117, 129] width 126 height 21
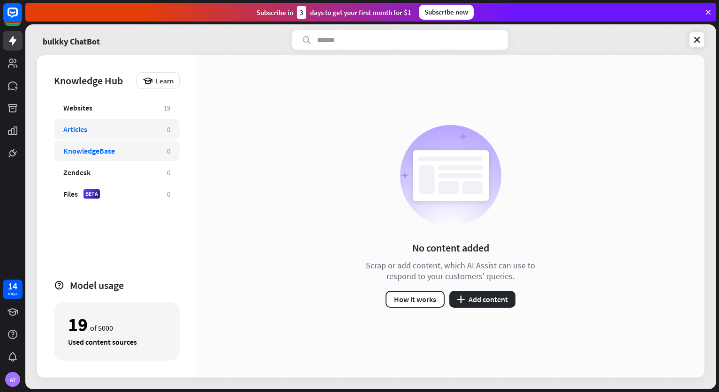
click at [113, 146] on div "KnowledgeBase 0" at bounding box center [117, 151] width 126 height 21
click at [495, 305] on button "plus Add content" at bounding box center [482, 299] width 66 height 17
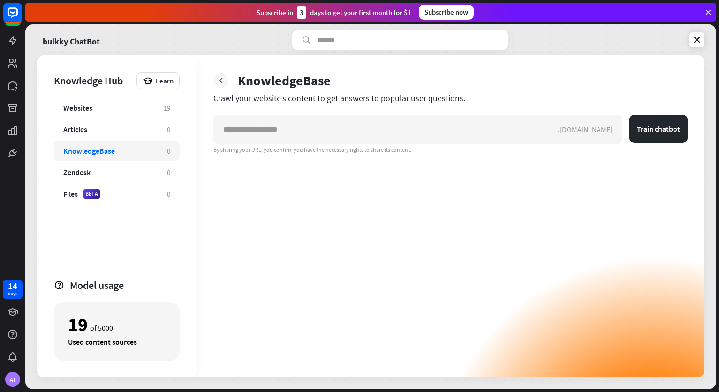
click at [220, 74] on div at bounding box center [220, 80] width 15 height 15
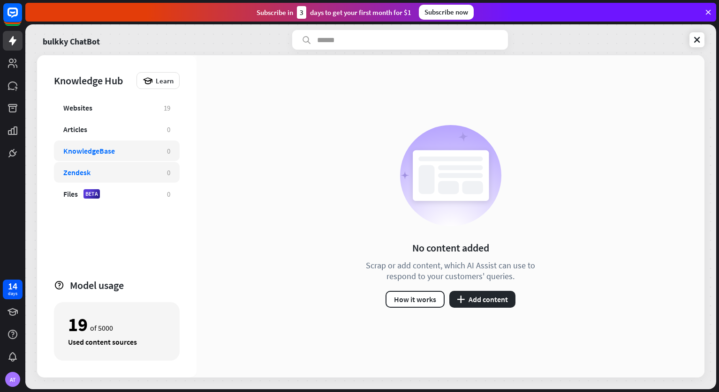
click at [118, 173] on div "Zendesk" at bounding box center [110, 172] width 94 height 9
click at [129, 193] on div "Files BETA" at bounding box center [110, 193] width 94 height 9
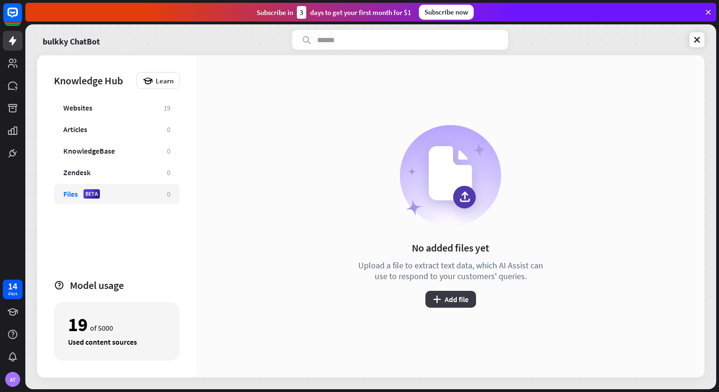
click at [447, 303] on button "plus Add file" at bounding box center [450, 299] width 51 height 17
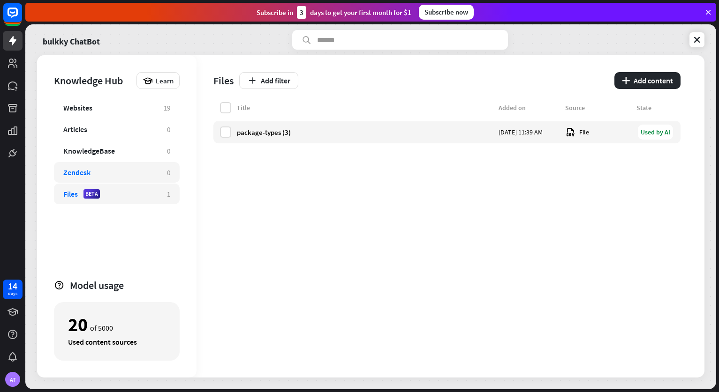
click at [114, 177] on div "Zendesk 0" at bounding box center [117, 172] width 126 height 21
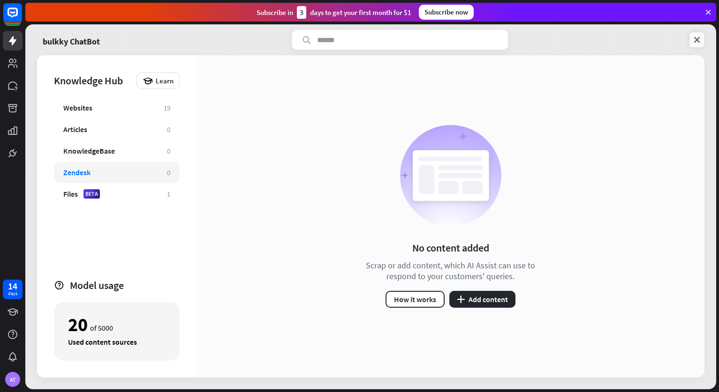
click at [697, 39] on icon at bounding box center [696, 39] width 9 height 9
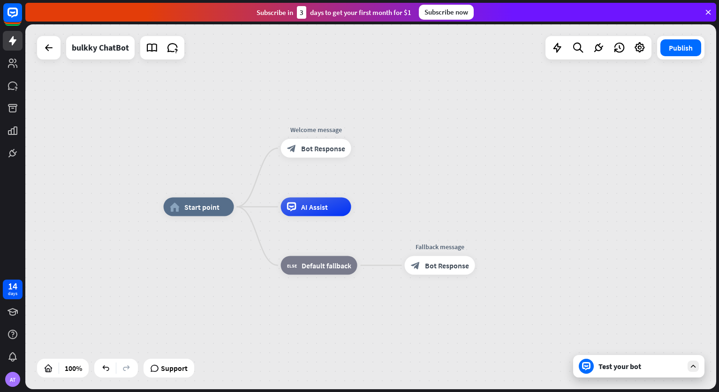
click at [666, 375] on div "Test your bot" at bounding box center [638, 366] width 131 height 23
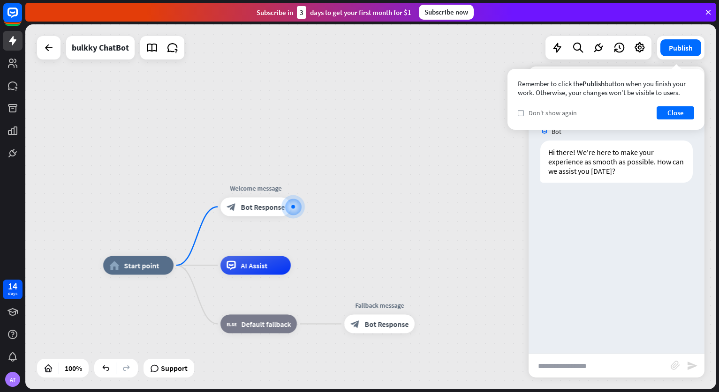
click at [549, 115] on span "Don't show again" at bounding box center [552, 113] width 48 height 8
click at [690, 114] on button "Close" at bounding box center [675, 112] width 38 height 13
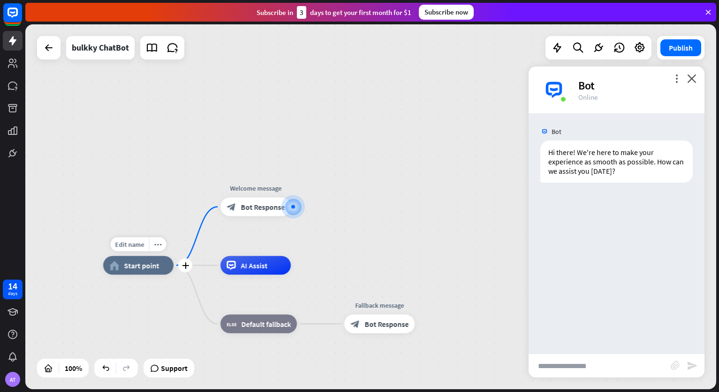
click at [159, 269] on div "home_2 Start point" at bounding box center [138, 265] width 70 height 19
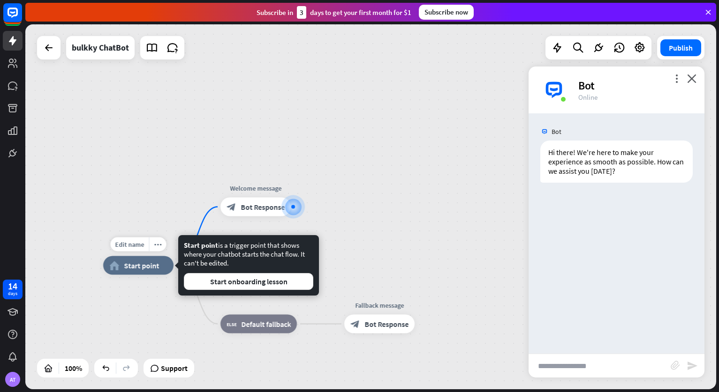
click at [137, 269] on span "Start point" at bounding box center [141, 265] width 35 height 9
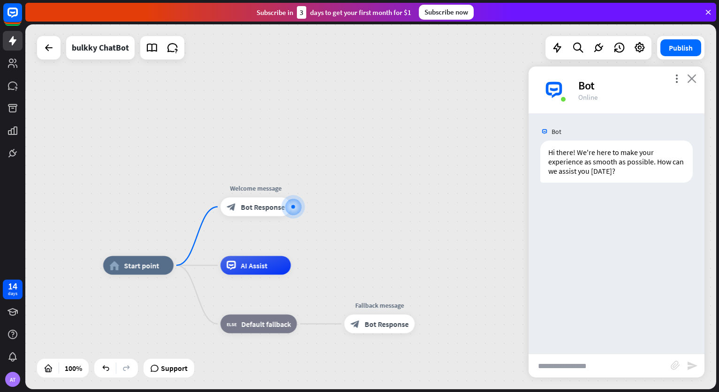
click at [694, 76] on icon "close" at bounding box center [691, 78] width 9 height 9
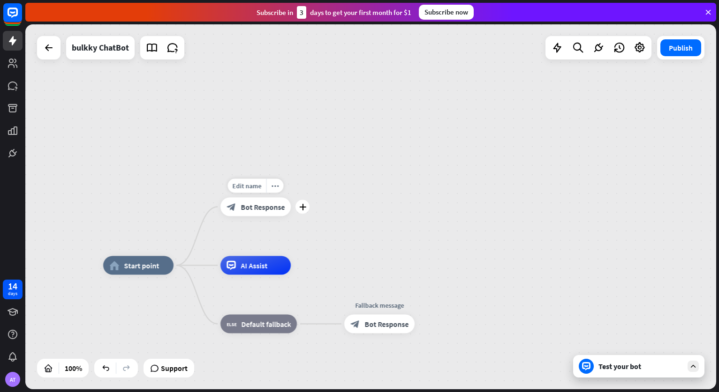
click at [263, 208] on span "Bot Response" at bounding box center [263, 207] width 44 height 9
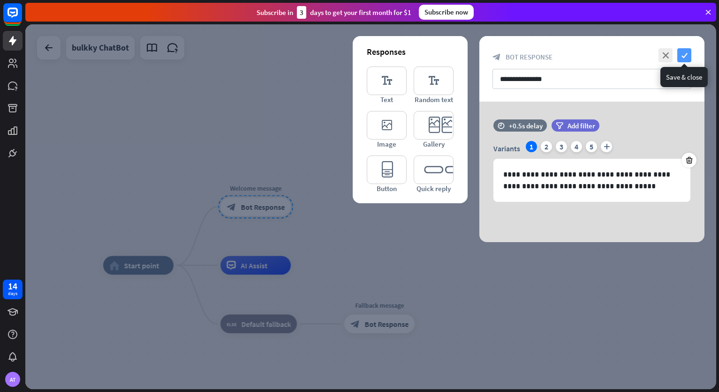
click at [683, 56] on icon "check" at bounding box center [684, 55] width 14 height 14
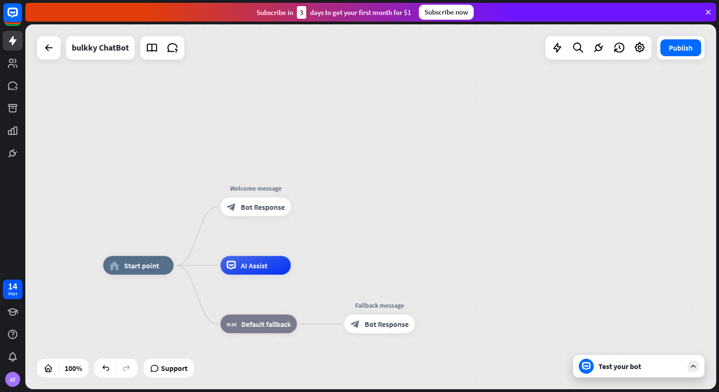
click at [629, 368] on div "Test your bot" at bounding box center [640, 366] width 84 height 9
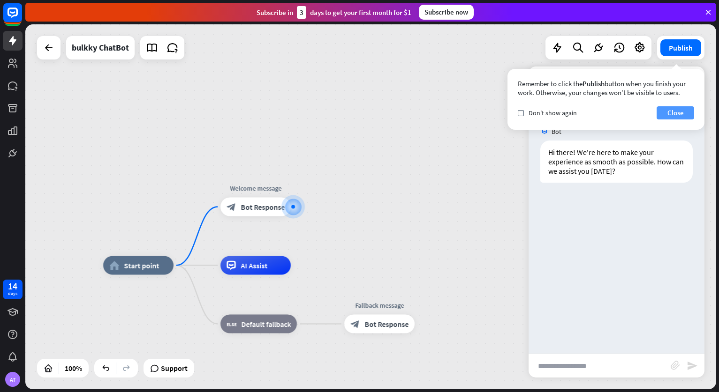
click at [662, 111] on button "Close" at bounding box center [675, 112] width 38 height 13
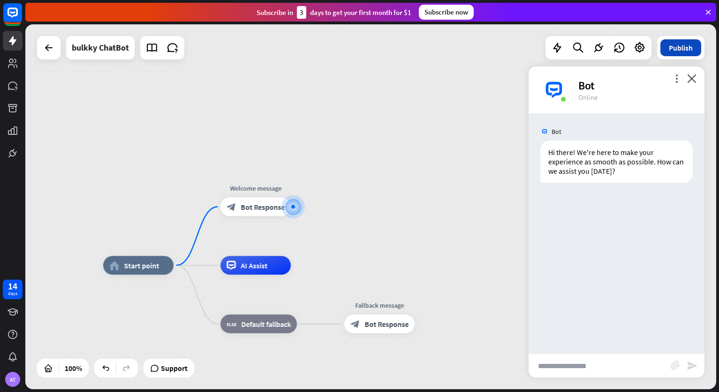
click at [672, 50] on button "Publish" at bounding box center [680, 47] width 41 height 17
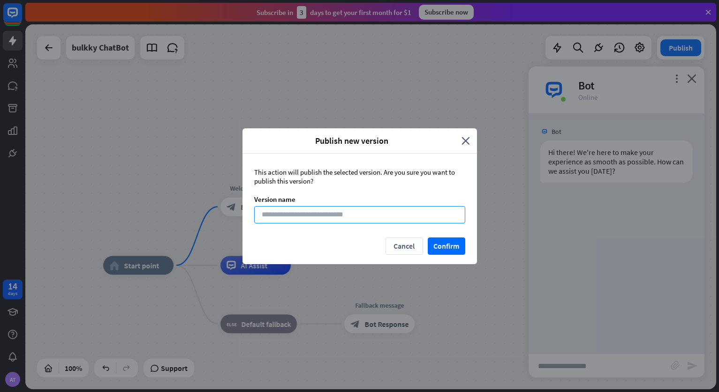
click at [301, 220] on input at bounding box center [359, 214] width 211 height 17
type input "*******"
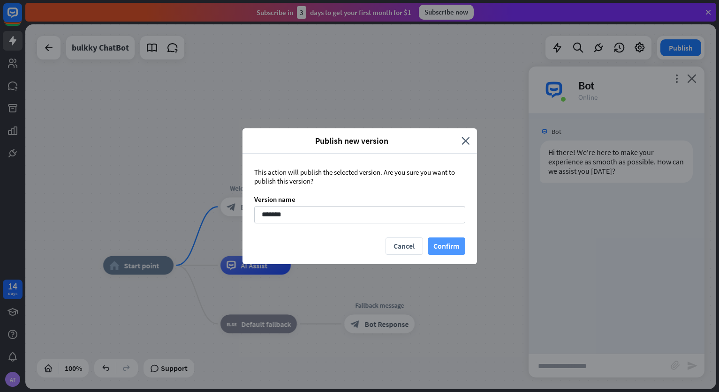
click at [439, 249] on button "Confirm" at bounding box center [447, 246] width 38 height 17
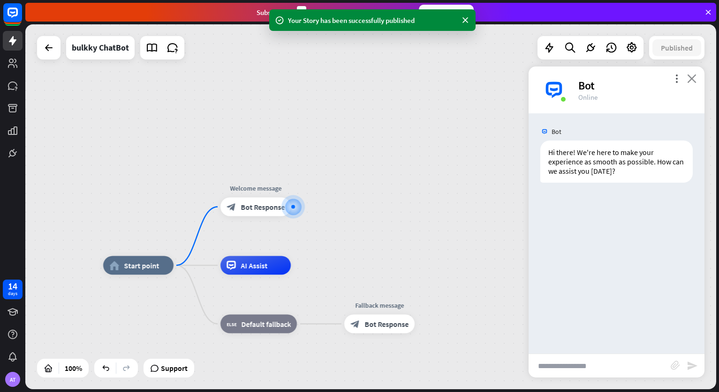
click at [689, 79] on icon "close" at bounding box center [691, 78] width 9 height 9
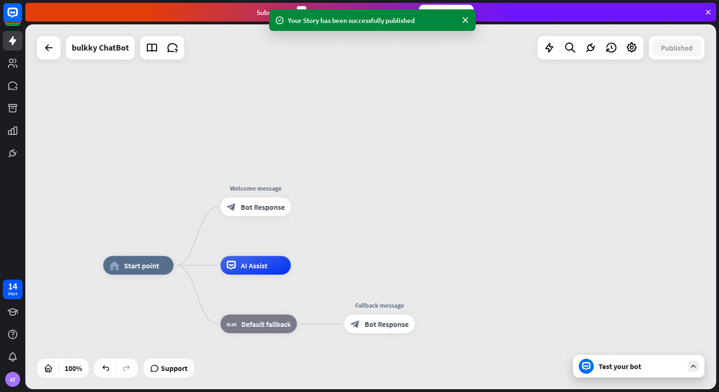
click at [621, 367] on div "Test your bot" at bounding box center [640, 366] width 84 height 9
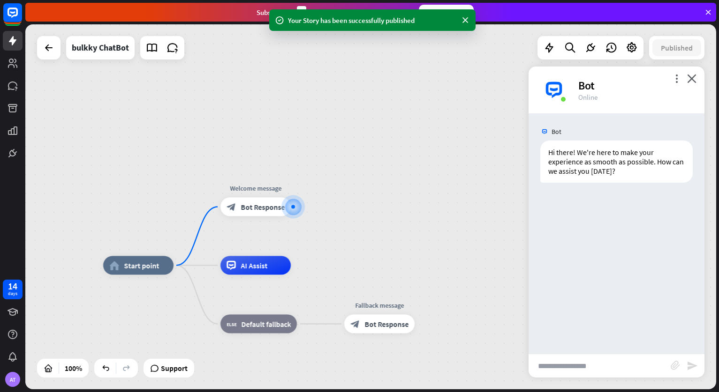
click at [601, 366] on input "text" at bounding box center [599, 365] width 142 height 23
type input "**"
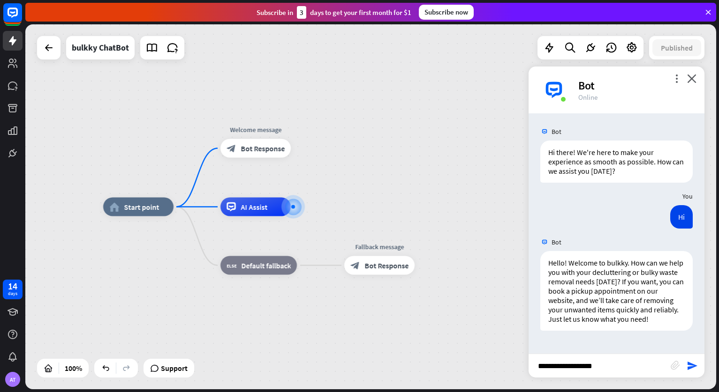
type input "**********"
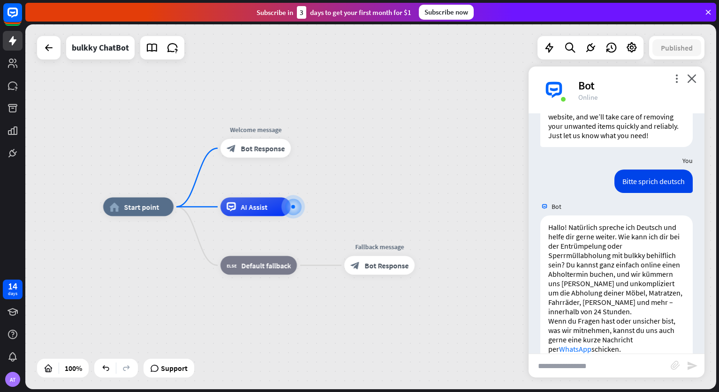
scroll to position [224, 0]
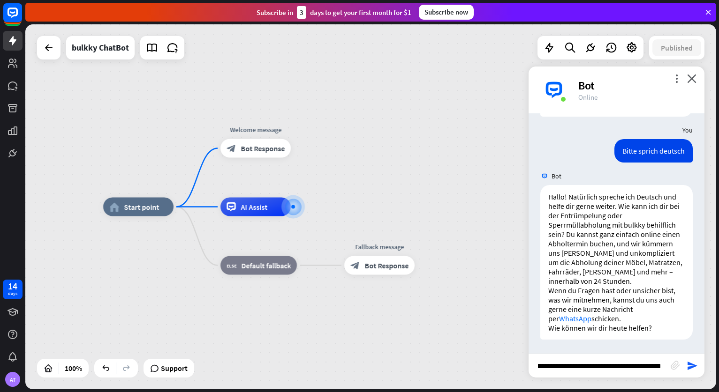
type input "**********"
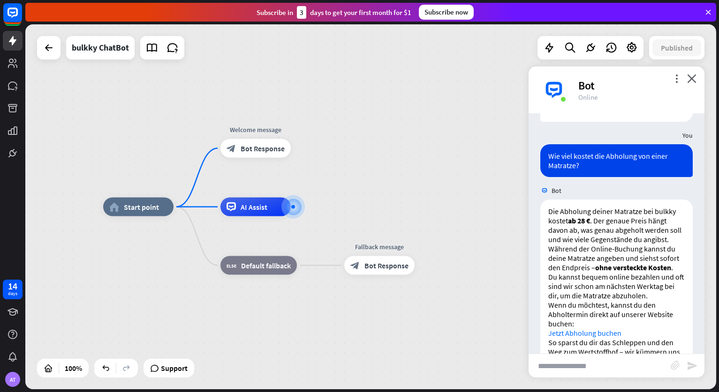
scroll to position [484, 0]
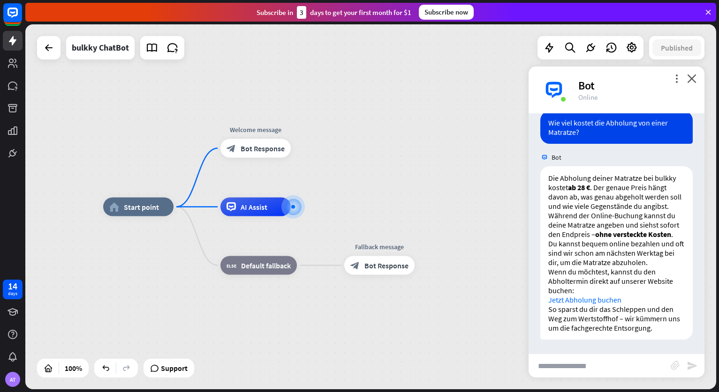
click at [579, 367] on input "text" at bounding box center [599, 365] width 142 height 23
type input "*"
type input "**********"
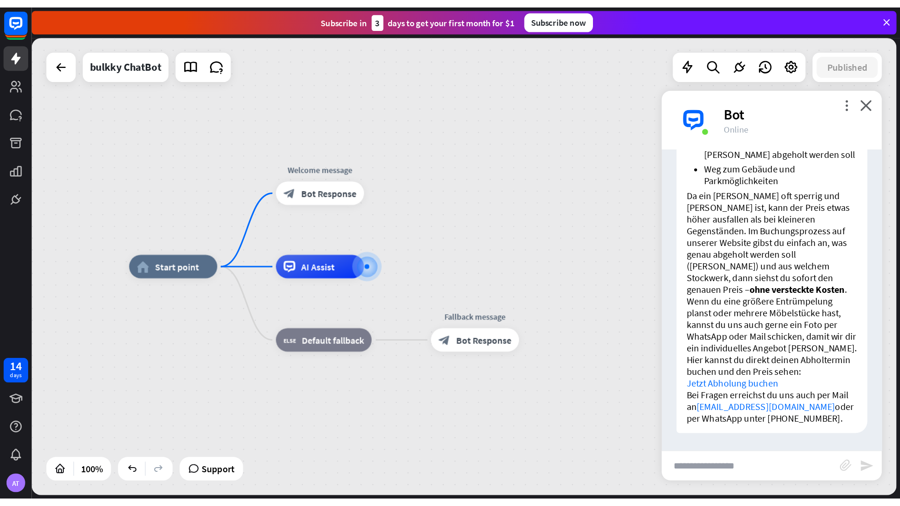
scroll to position [890, 0]
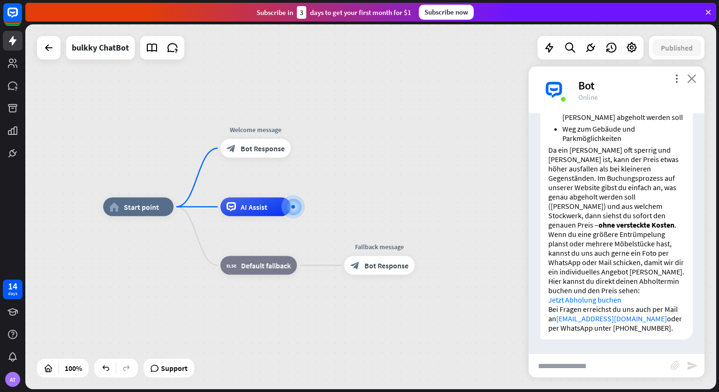
click at [694, 83] on icon "close" at bounding box center [691, 78] width 9 height 9
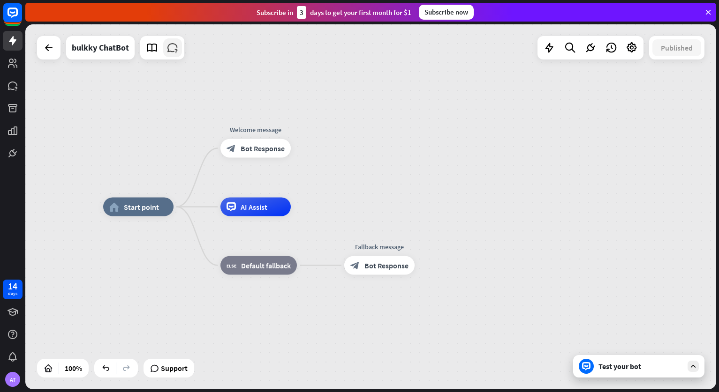
click at [174, 47] on icon at bounding box center [172, 48] width 12 height 12
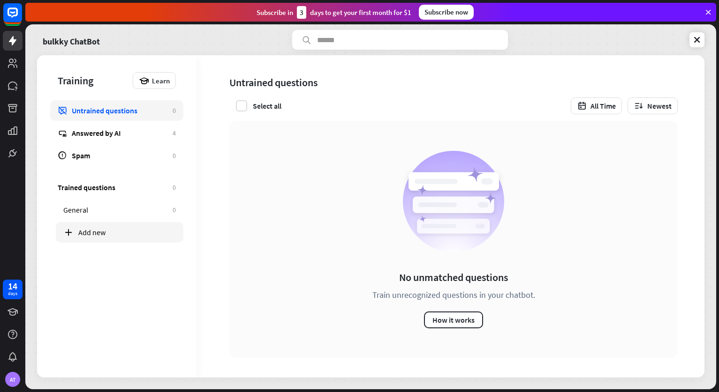
click at [98, 234] on div "Add new" at bounding box center [127, 232] width 98 height 9
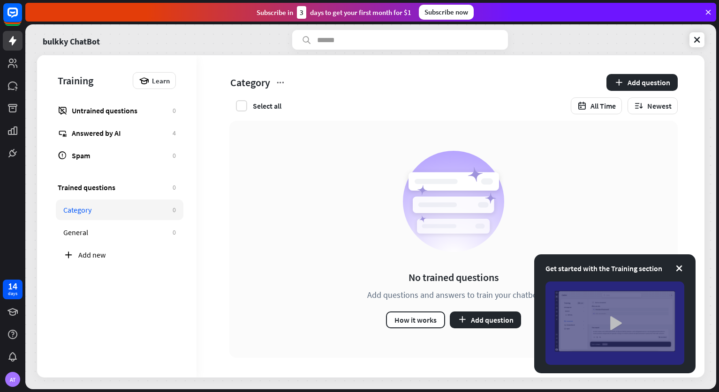
click at [607, 320] on img at bounding box center [614, 323] width 139 height 83
